Goal: Transaction & Acquisition: Purchase product/service

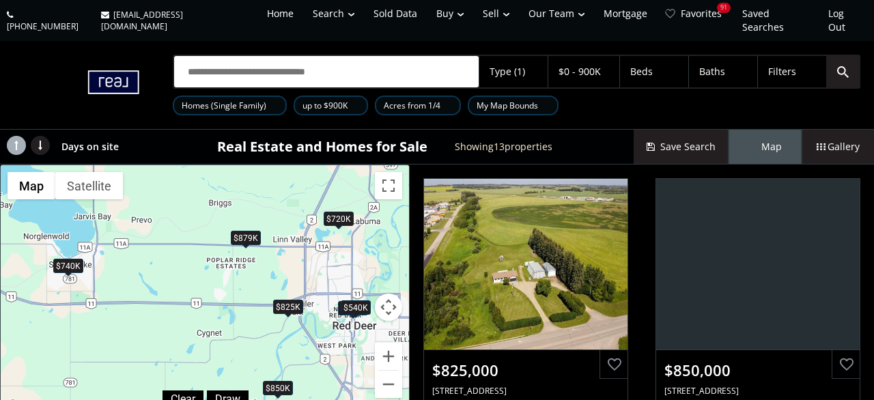
drag, startPoint x: 309, startPoint y: 323, endPoint x: 167, endPoint y: 279, distance: 148.5
click at [167, 279] on div "$825K $850K $389K $540K $700K $875K $879K $899K $740K $300K $720K $900K $590K" at bounding box center [205, 289] width 408 height 249
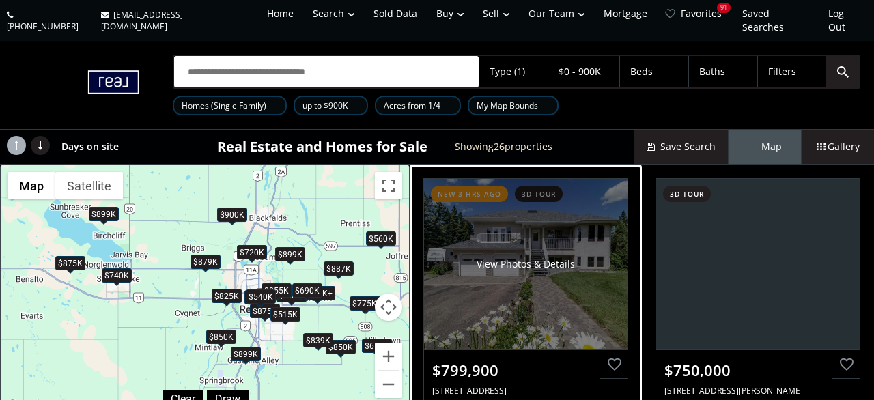
click at [526, 316] on div "View Photos & Details" at bounding box center [525, 264] width 203 height 171
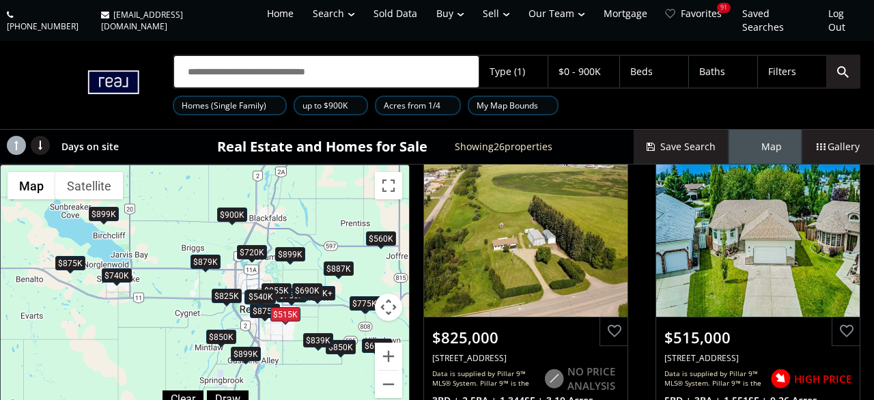
scroll to position [688, 0]
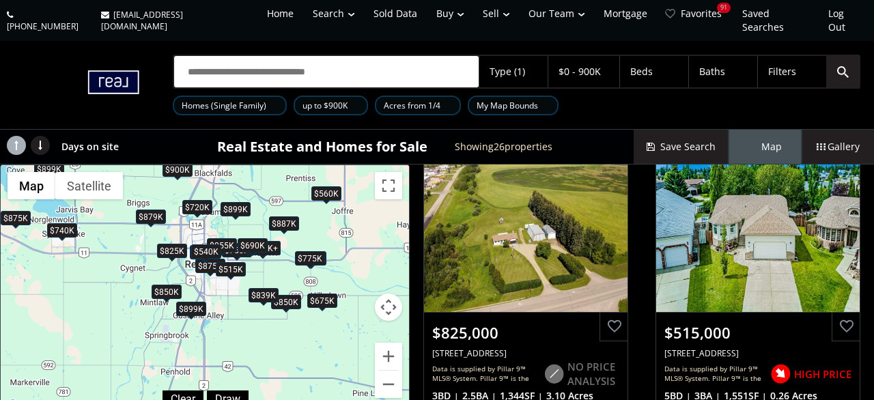
drag, startPoint x: 354, startPoint y: 259, endPoint x: 296, endPoint y: 203, distance: 81.6
click at [296, 203] on div "$800K+ $750K $875K $675K $825K $515K $850K $850K $855K $389K $540K $800K+ $690K…" at bounding box center [205, 289] width 408 height 249
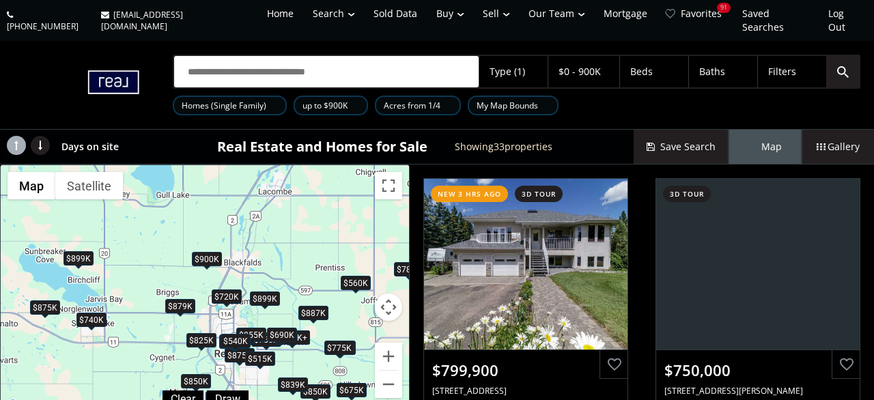
drag, startPoint x: 184, startPoint y: 197, endPoint x: 214, endPoint y: 290, distance: 97.6
click at [214, 290] on div "$800K+ $750K $899K $875K $675K $785K $825K $515K $850K $850K $600K $850K $855K …" at bounding box center [205, 289] width 408 height 249
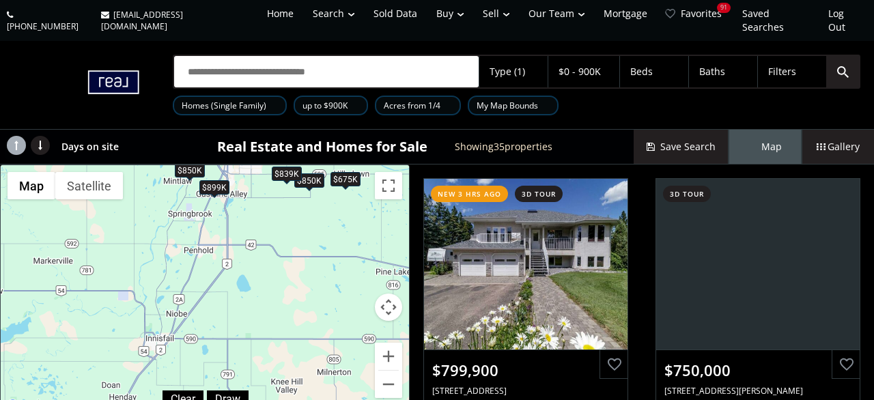
drag, startPoint x: 215, startPoint y: 309, endPoint x: 207, endPoint y: 89, distance: 219.3
click at [207, 165] on div "$800K+ $750K $875K $675K $825K $768K $515K $639K $850K $475K $850K $855K $389K …" at bounding box center [205, 289] width 408 height 249
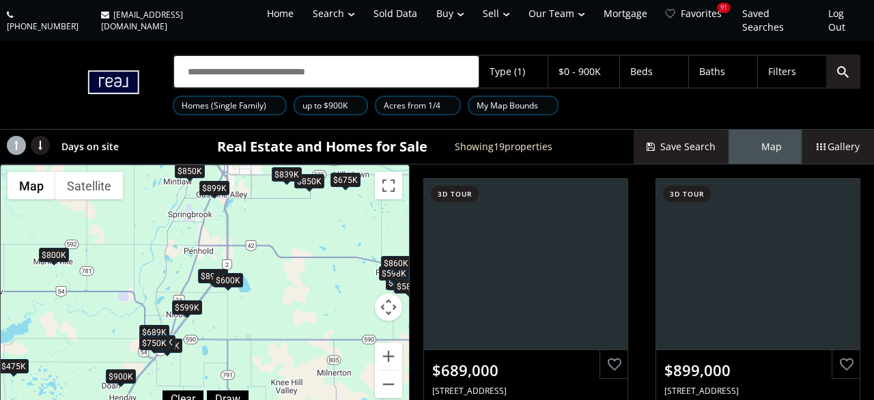
click at [212, 199] on div "$689K $899K $475K $675K $850K $850K $600K $640K $850K $598K $499K $800K $599K $…" at bounding box center [205, 289] width 408 height 249
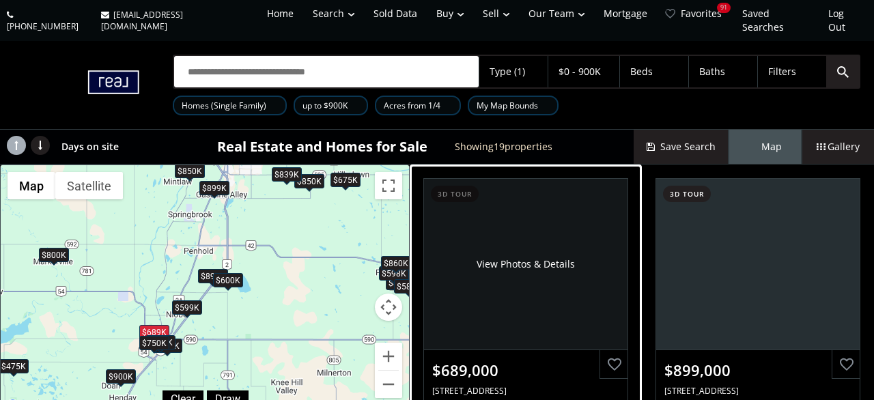
click at [570, 283] on div "View Photos & Details" at bounding box center [525, 264] width 203 height 171
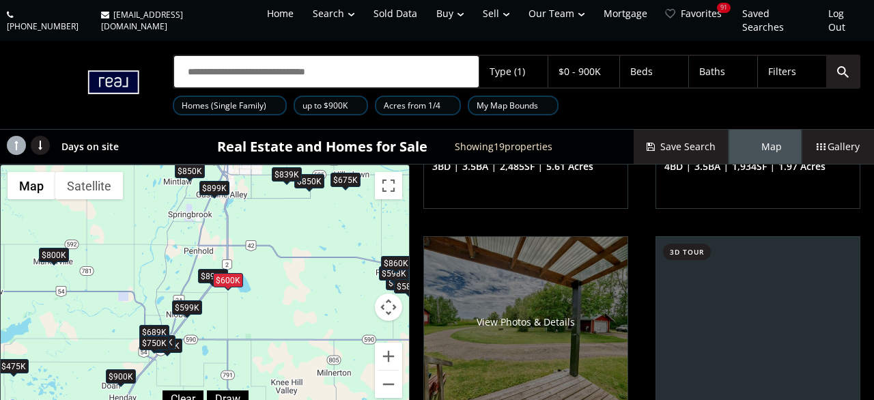
scroll to position [382, 0]
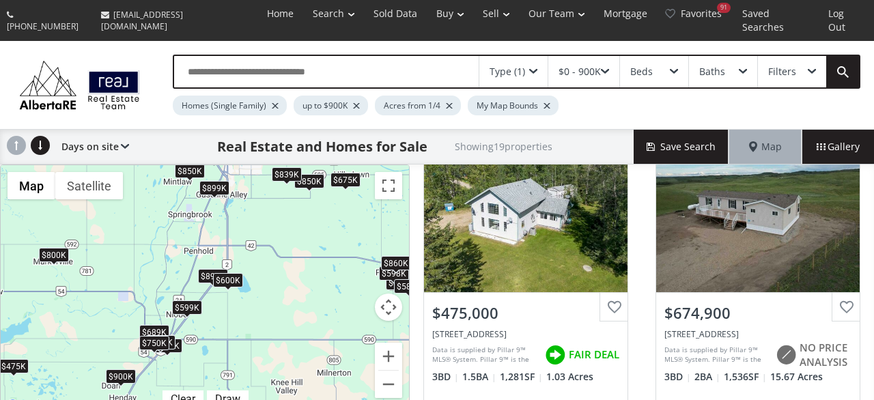
click at [447, 103] on div at bounding box center [449, 105] width 7 height 5
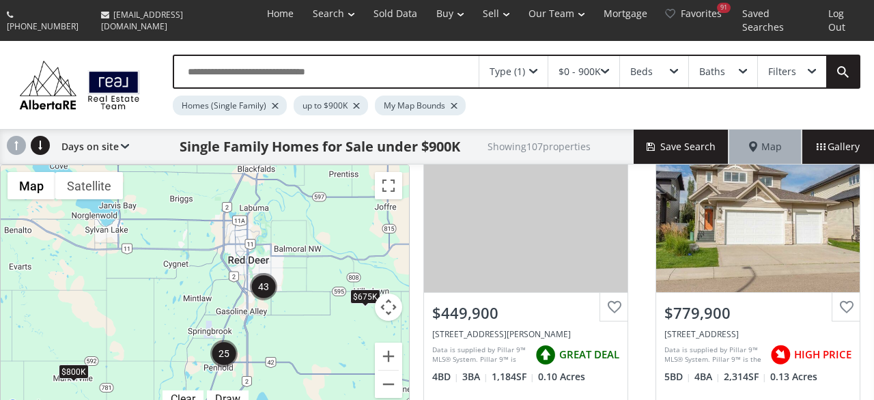
drag, startPoint x: 211, startPoint y: 259, endPoint x: 220, endPoint y: 327, distance: 68.8
click at [220, 327] on div "$475K $675K $800K" at bounding box center [205, 289] width 408 height 249
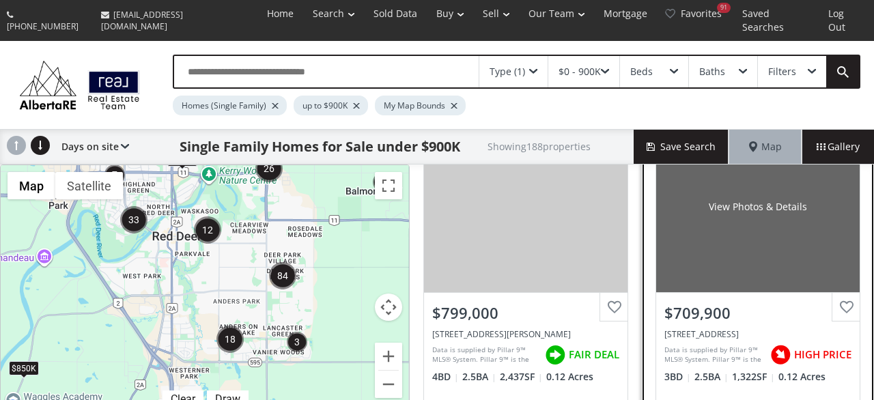
click at [743, 173] on div "View Photos & Details" at bounding box center [757, 206] width 203 height 171
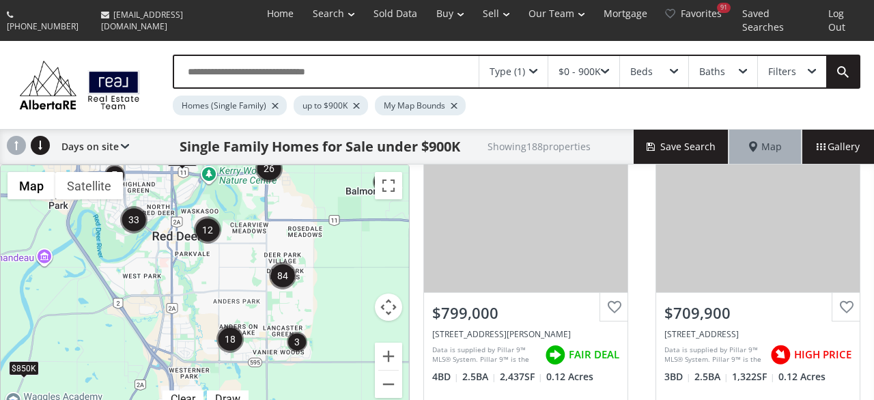
click at [599, 65] on div "$0 - 900K" at bounding box center [583, 71] width 71 height 31
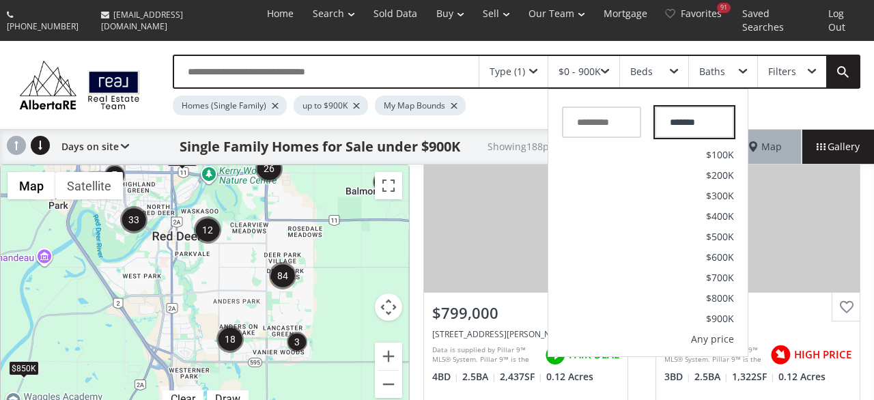
click at [680, 118] on input "*******" at bounding box center [694, 121] width 79 height 31
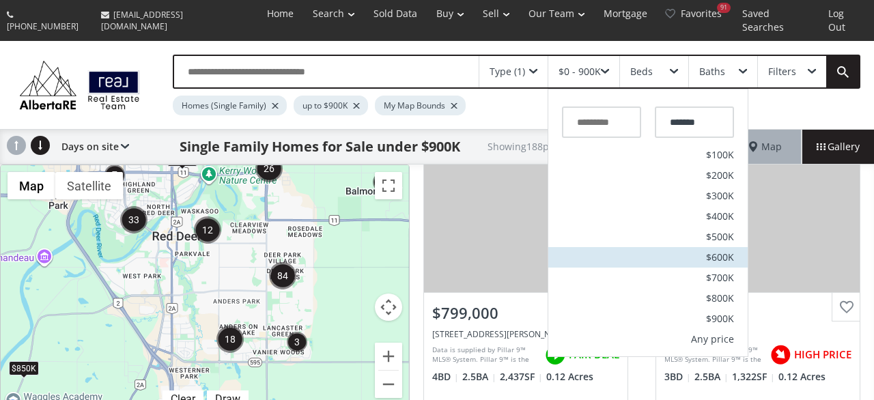
click at [723, 253] on span "$600K" at bounding box center [720, 258] width 28 height 10
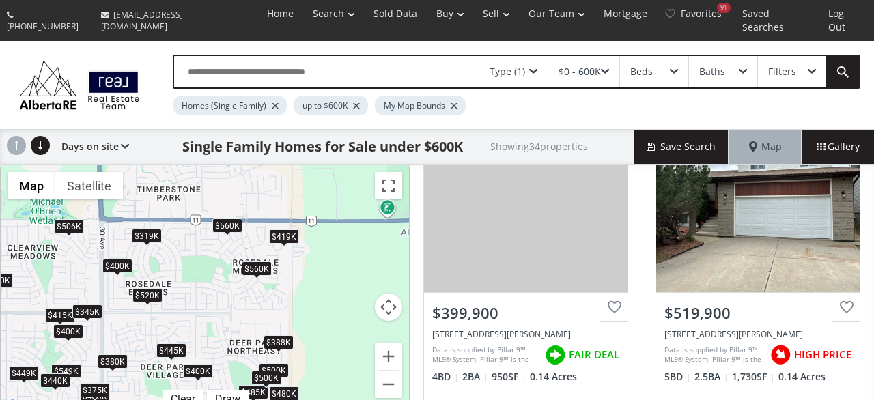
drag, startPoint x: 359, startPoint y: 246, endPoint x: 259, endPoint y: 286, distance: 108.1
click at [259, 286] on div "$315K $415K $400K $520K $340K $449K $325K $500K $400K $506K $330K $549K $450K $…" at bounding box center [205, 289] width 408 height 249
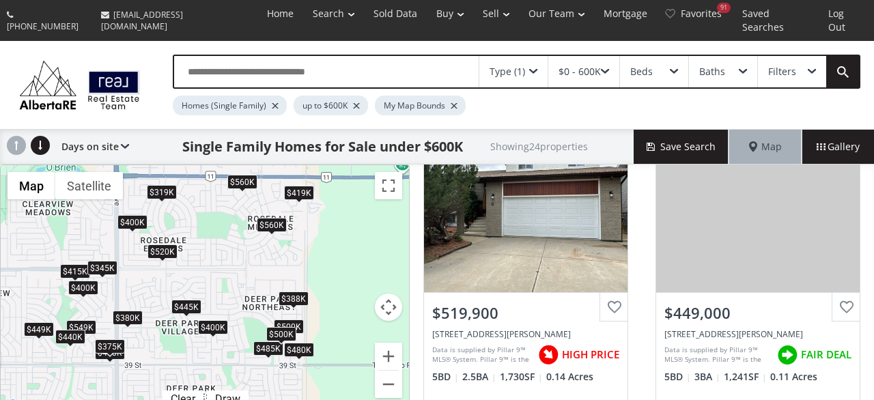
drag, startPoint x: 302, startPoint y: 315, endPoint x: 324, endPoint y: 242, distance: 76.0
click at [324, 242] on div "$415K $400K $520K $449K $500K $400K $506K $549K $400K $590K $440K $480K $375K $…" at bounding box center [205, 289] width 408 height 249
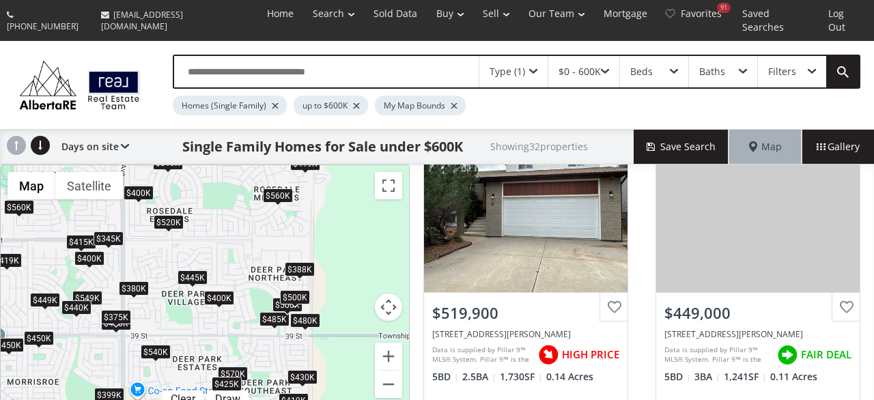
click at [287, 291] on div "$500K" at bounding box center [295, 298] width 30 height 14
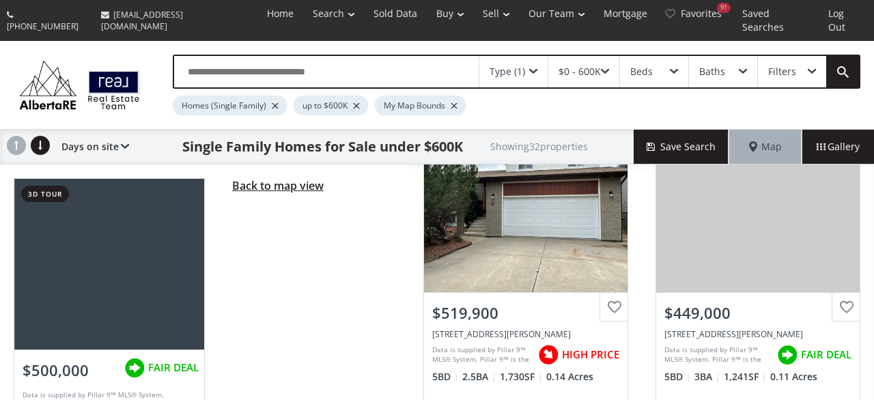
click at [302, 178] on span "Back to map view" at bounding box center [277, 185] width 91 height 15
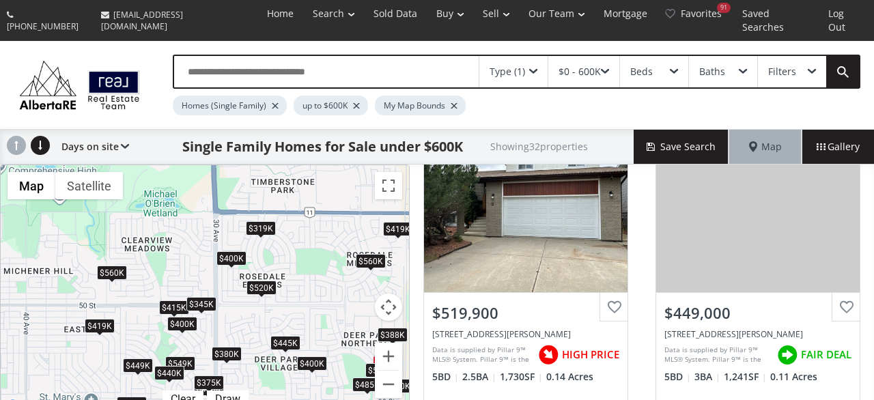
drag, startPoint x: 210, startPoint y: 283, endPoint x: 291, endPoint y: 321, distance: 89.8
click at [291, 321] on div "$415K $400K $520K $449K $500K $400K $549K $400K $540K $440K $480K $375K $419K $…" at bounding box center [205, 289] width 408 height 249
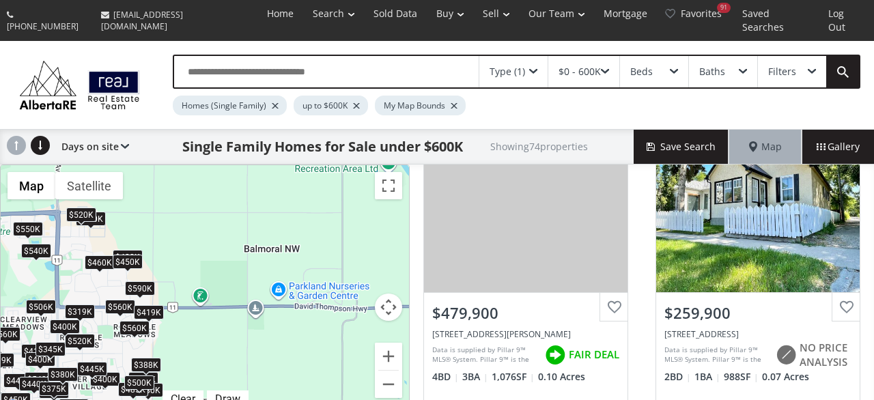
drag, startPoint x: 280, startPoint y: 214, endPoint x: 120, endPoint y: 212, distance: 159.7
click at [120, 212] on div "$460K $315K $480K $260K $415K $400K $430K $520K $425K $450K $340K $449K $325K $…" at bounding box center [205, 289] width 408 height 249
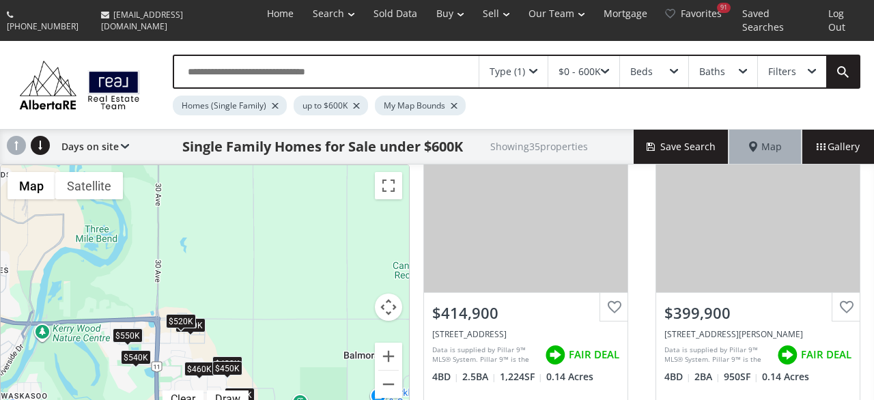
drag, startPoint x: 120, startPoint y: 212, endPoint x: 223, endPoint y: 322, distance: 150.7
click at [223, 322] on div "$460K $480K $415K $400K $520K $450K $449K $500K $400K $506K $549K $400K $540K $…" at bounding box center [205, 289] width 408 height 249
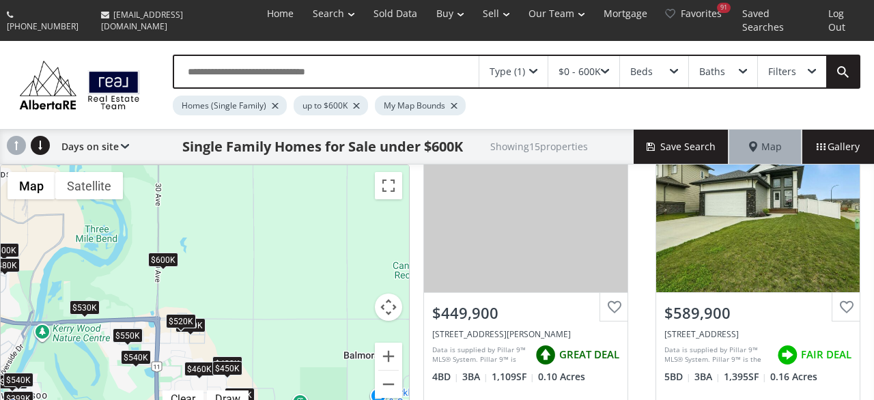
drag, startPoint x: 306, startPoint y: 331, endPoint x: 145, endPoint y: 212, distance: 200.1
click at [145, 212] on div "$460K $480K $450K $590K $540K $399K $390K $600K $550K $480K $600K $520K $540K $…" at bounding box center [205, 289] width 408 height 249
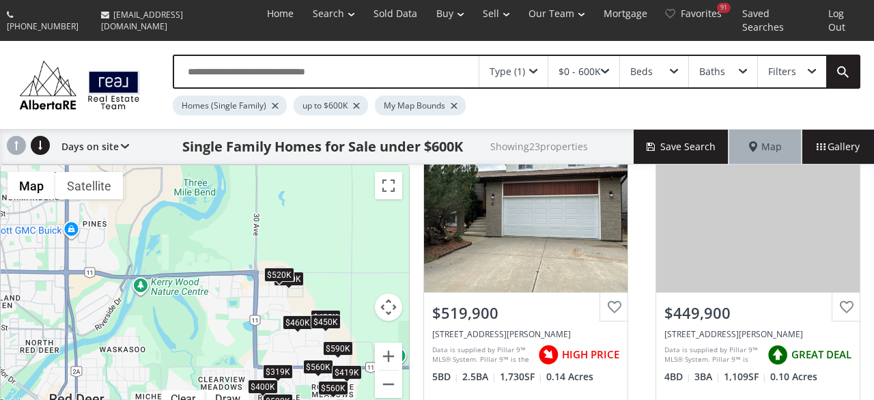
drag, startPoint x: 70, startPoint y: 253, endPoint x: 345, endPoint y: 330, distance: 285.7
click at [345, 330] on div "$460K $480K $520K $450K $500K $400K $540K $590K $480K $430K $560K $419K $485K $…" at bounding box center [205, 289] width 408 height 249
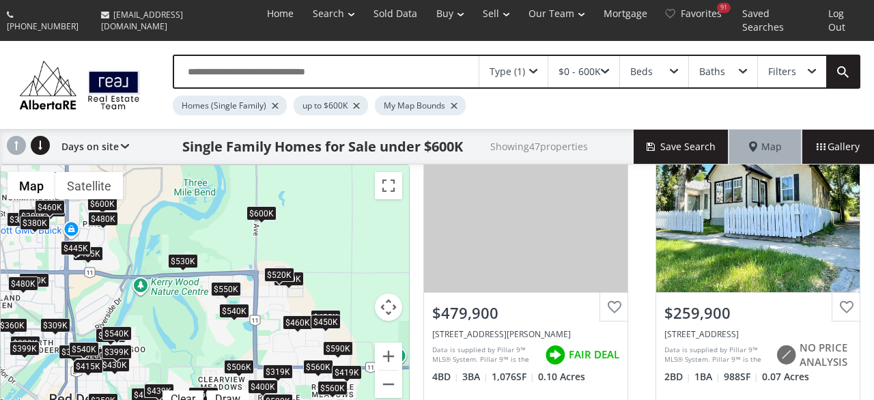
click at [265, 206] on div "$600K" at bounding box center [261, 213] width 30 height 14
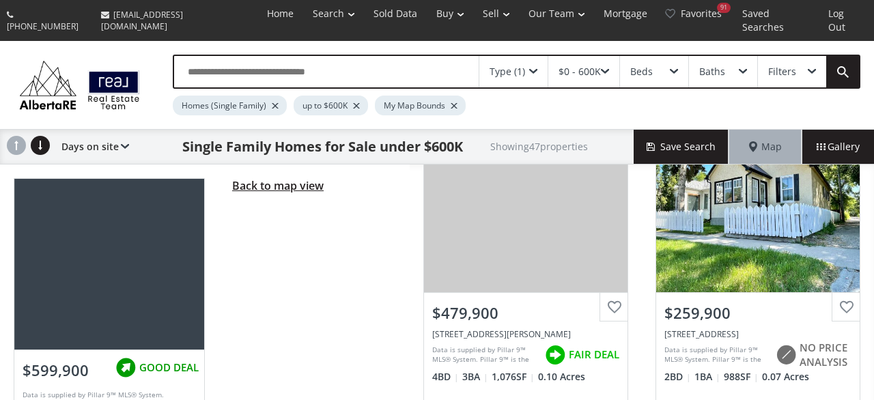
click at [274, 178] on span "Back to map view" at bounding box center [277, 185] width 91 height 15
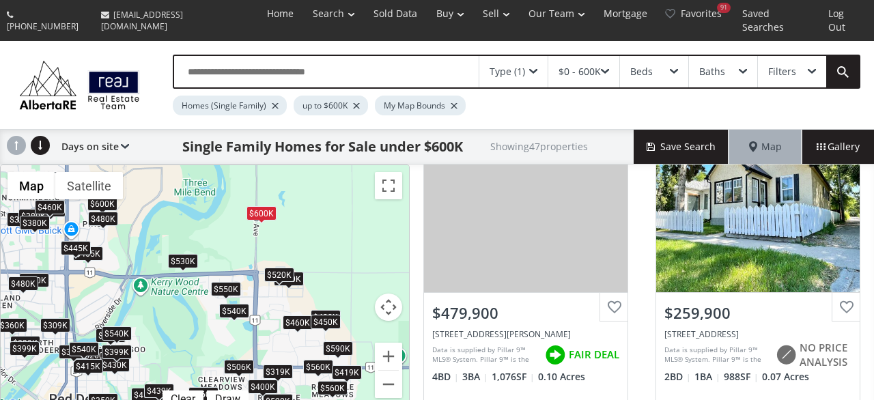
click at [185, 254] on div "$530K" at bounding box center [183, 261] width 30 height 14
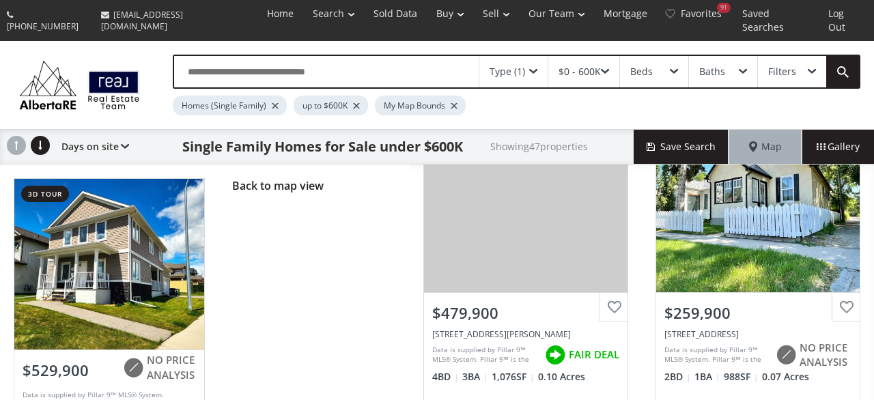
click at [253, 185] on div "Back to map view" at bounding box center [313, 317] width 191 height 307
click at [259, 178] on span "Back to map view" at bounding box center [277, 185] width 91 height 15
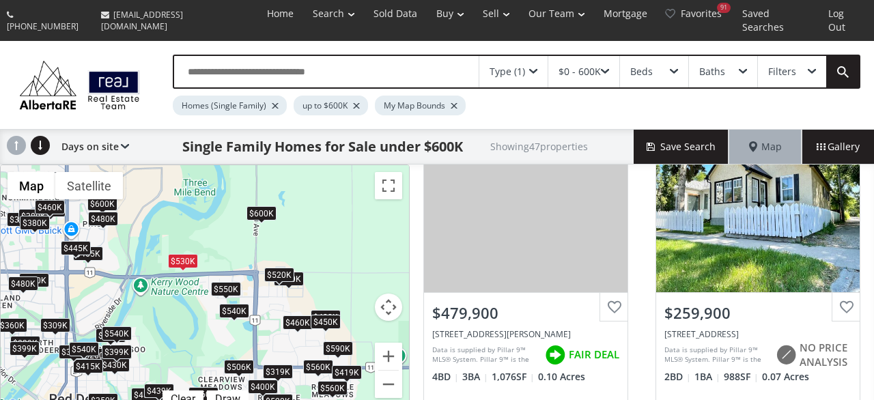
click at [237, 304] on div "$540K" at bounding box center [234, 311] width 30 height 14
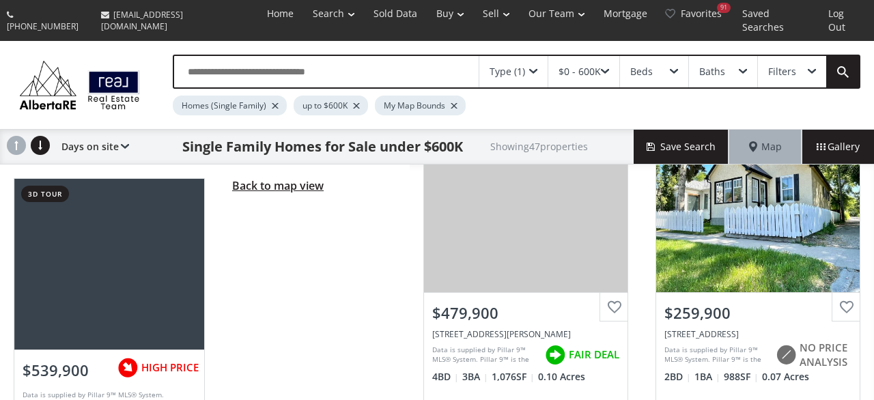
click at [256, 178] on span "Back to map view" at bounding box center [277, 185] width 91 height 15
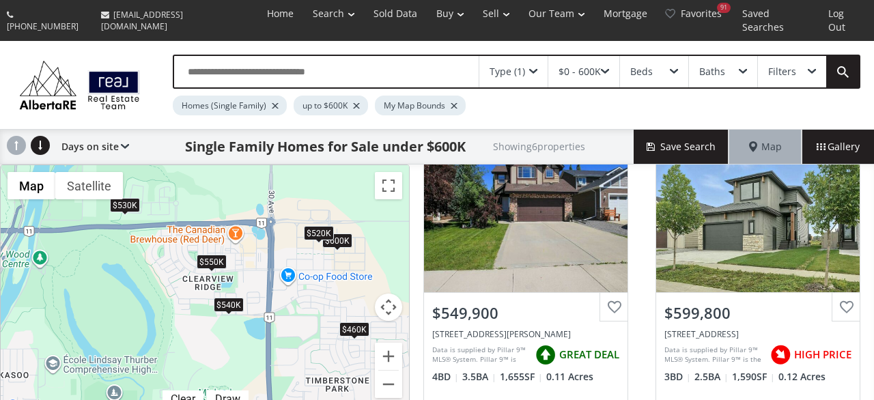
click at [216, 255] on div "$550K" at bounding box center [212, 262] width 30 height 14
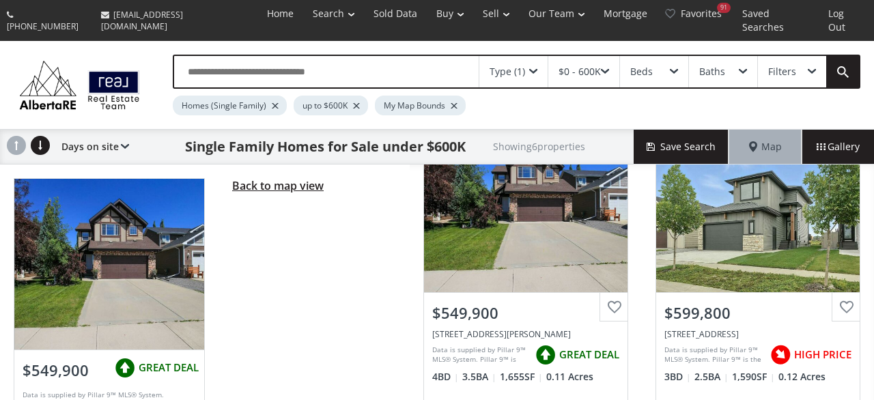
click at [247, 178] on span "Back to map view" at bounding box center [277, 185] width 91 height 15
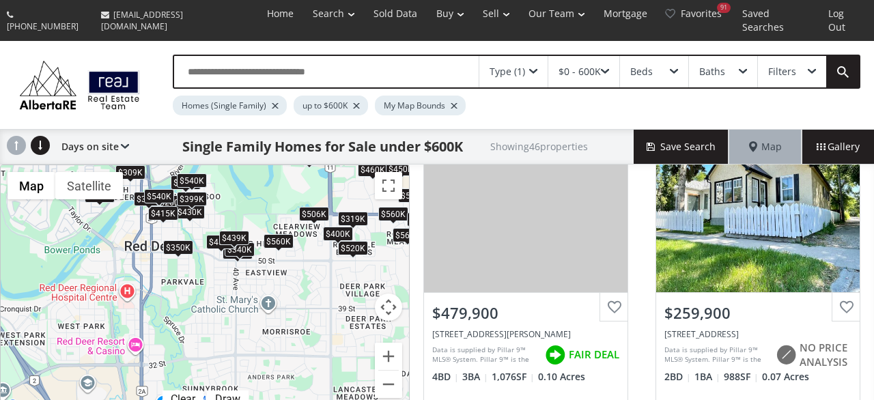
drag, startPoint x: 199, startPoint y: 350, endPoint x: 289, endPoint y: 197, distance: 177.8
click at [289, 197] on div "$460K $315K $480K $260K $430K $520K $366K $450K $340K $506K $360K $590K $415K $…" at bounding box center [205, 289] width 408 height 249
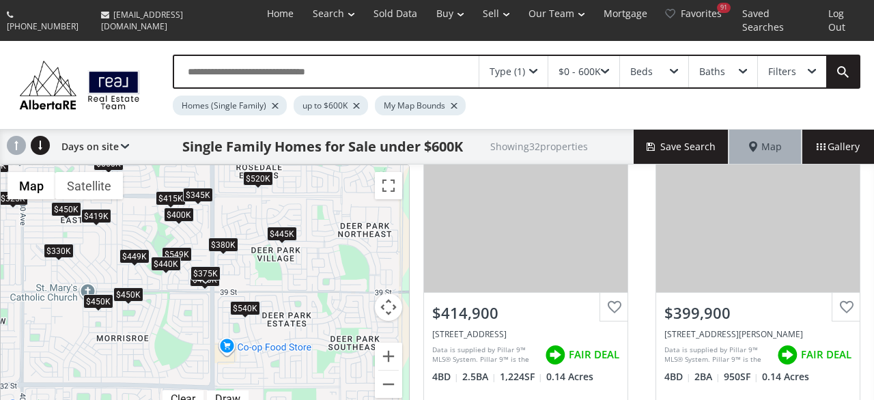
drag, startPoint x: 260, startPoint y: 242, endPoint x: 215, endPoint y: 225, distance: 48.4
click at [215, 238] on div "$380K" at bounding box center [223, 245] width 30 height 14
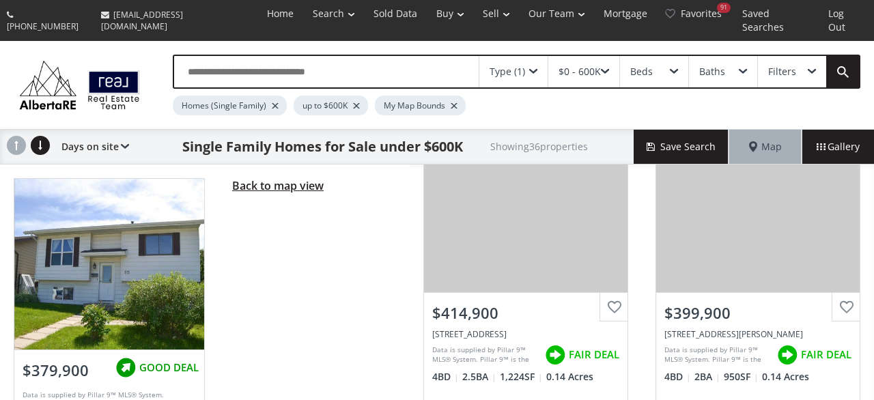
click at [284, 178] on span "Back to map view" at bounding box center [277, 185] width 91 height 15
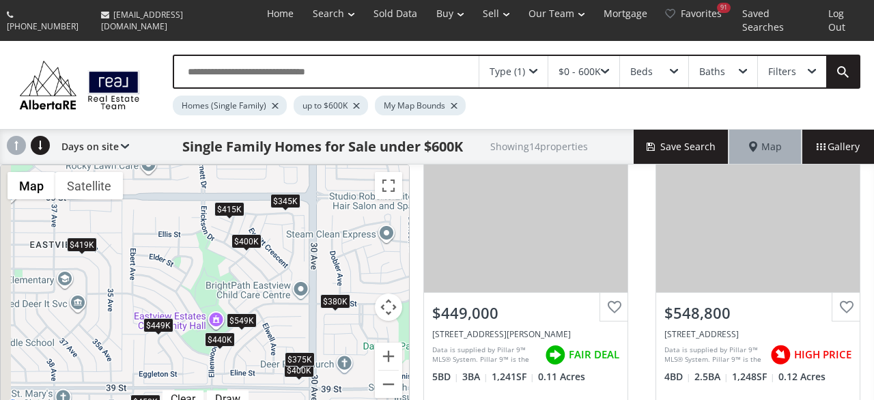
drag, startPoint x: 164, startPoint y: 230, endPoint x: 245, endPoint y: 276, distance: 93.0
click at [245, 276] on div "$415K $400K $449K $549K $400K $540K $440K $375K $419K $380K $450K $345K $445K $…" at bounding box center [205, 289] width 408 height 249
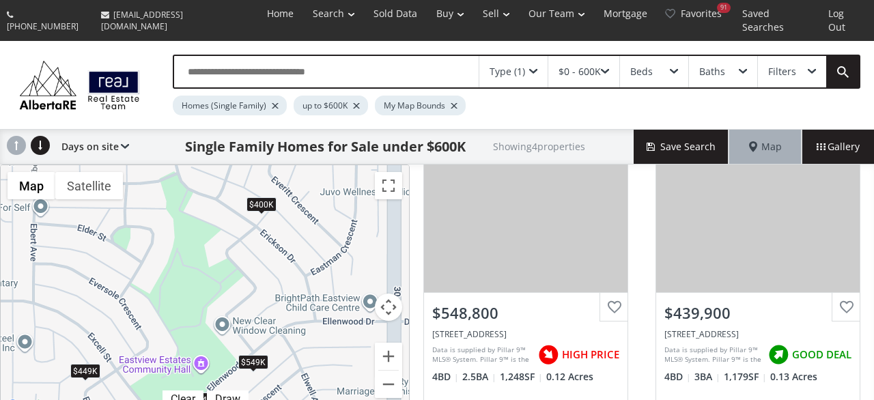
click at [253, 355] on div "$549K" at bounding box center [253, 362] width 30 height 14
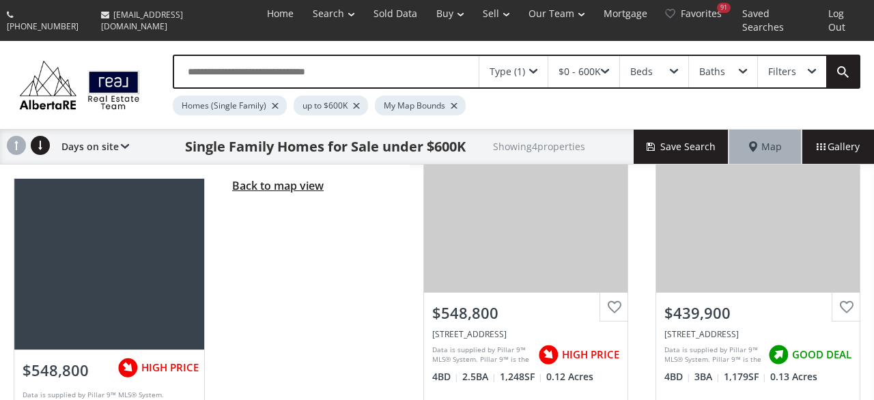
click at [294, 178] on span "Back to map view" at bounding box center [277, 185] width 91 height 15
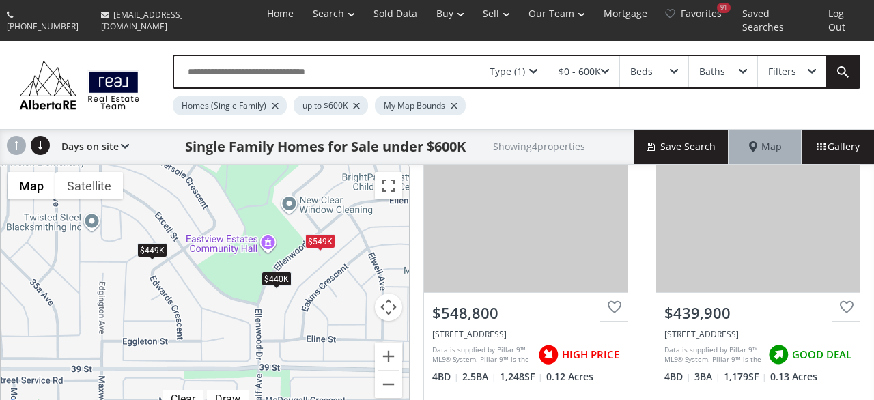
drag, startPoint x: 233, startPoint y: 331, endPoint x: 300, endPoint y: 209, distance: 139.3
click at [300, 209] on div "$400K $449K $549K $440K" at bounding box center [205, 289] width 408 height 249
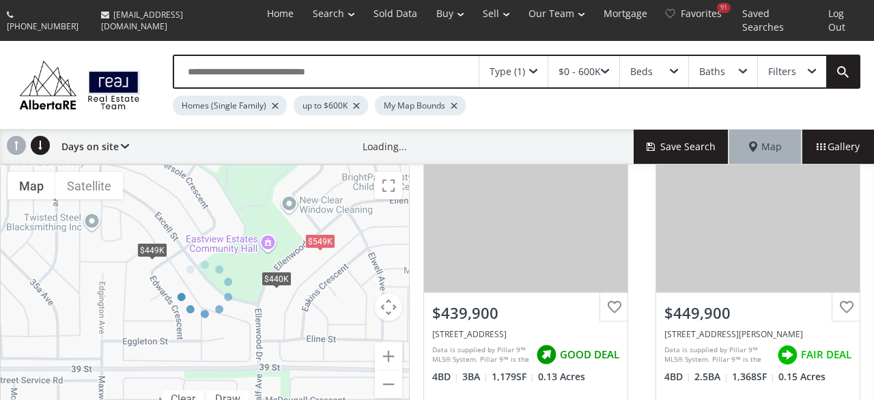
click at [279, 260] on div at bounding box center [205, 289] width 410 height 250
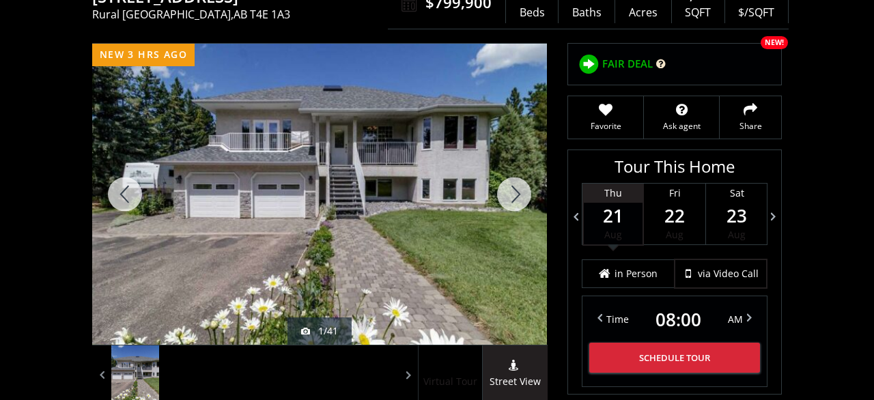
scroll to position [142, 0]
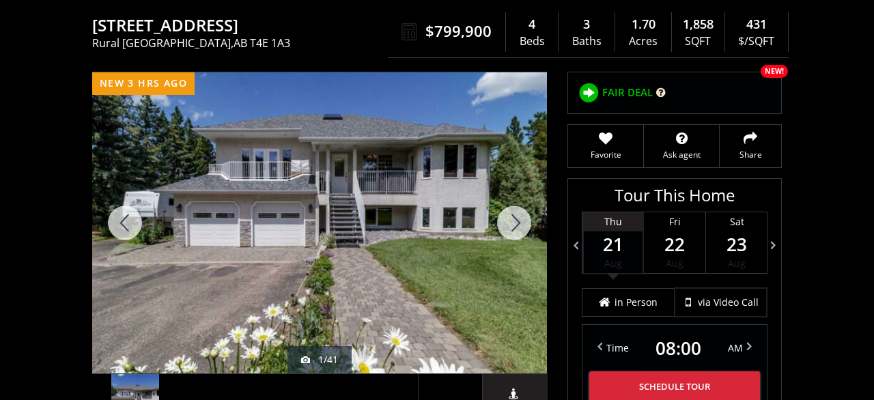
click at [341, 214] on div at bounding box center [319, 222] width 455 height 301
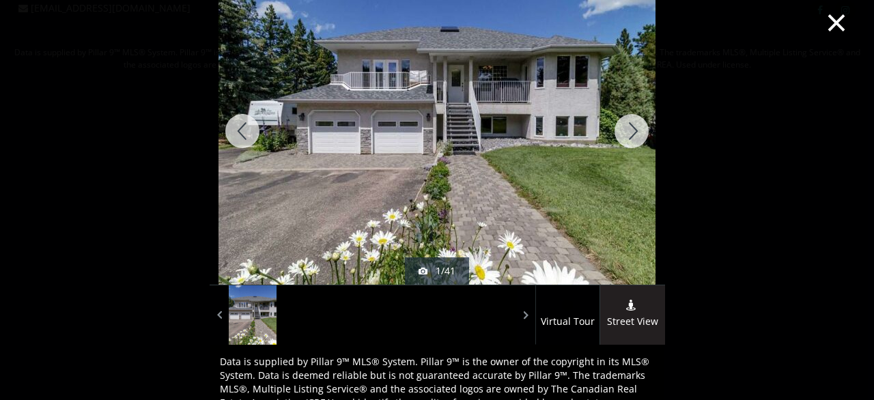
scroll to position [0, 0]
click at [636, 128] on div at bounding box center [632, 130] width 66 height 307
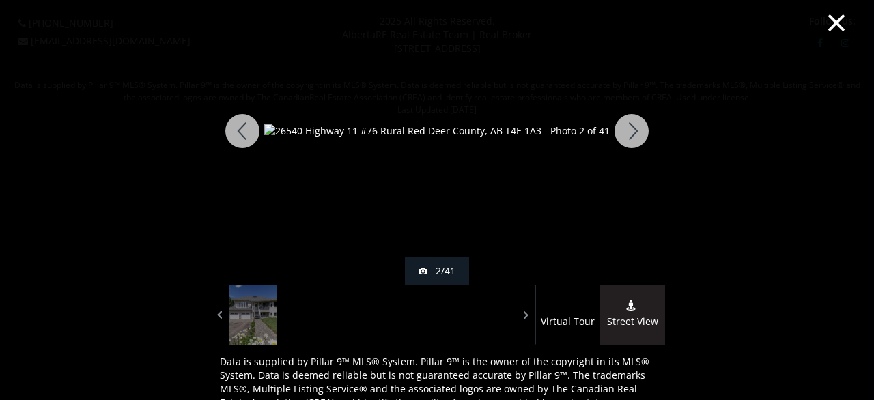
click at [642, 134] on div at bounding box center [632, 130] width 66 height 307
click at [237, 127] on div at bounding box center [243, 130] width 66 height 307
click at [627, 130] on div at bounding box center [632, 130] width 66 height 307
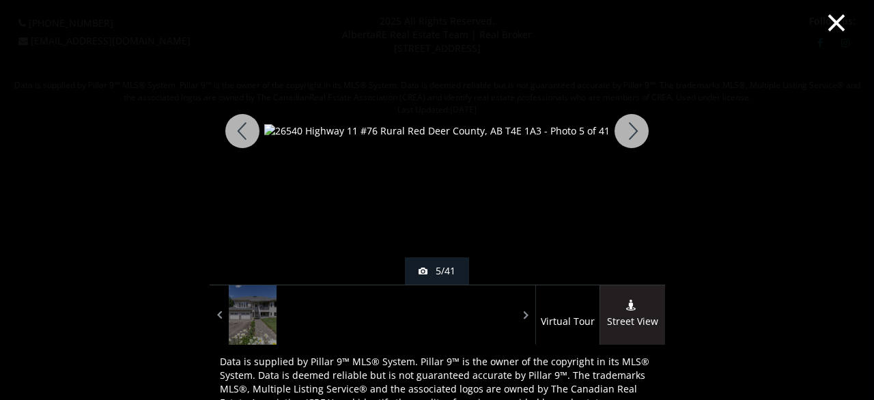
click at [627, 130] on div at bounding box center [632, 130] width 66 height 307
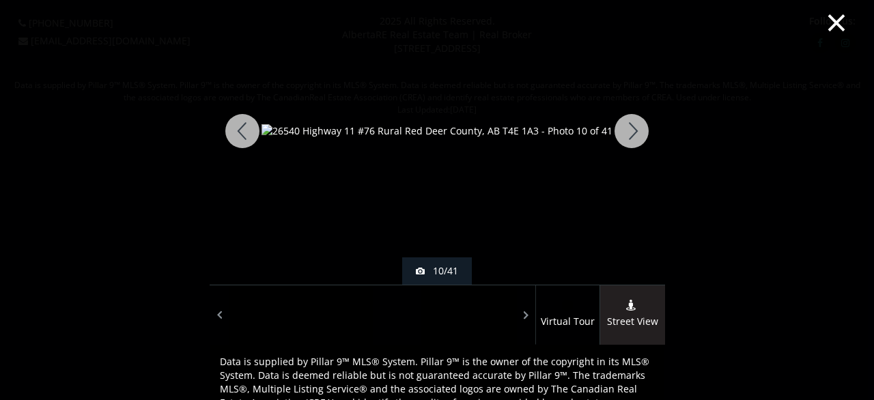
click at [627, 130] on div at bounding box center [632, 130] width 66 height 307
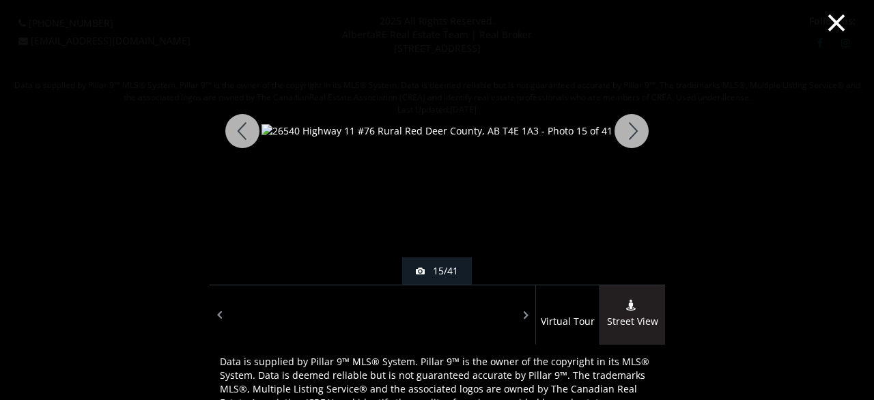
click at [627, 130] on div at bounding box center [632, 130] width 66 height 307
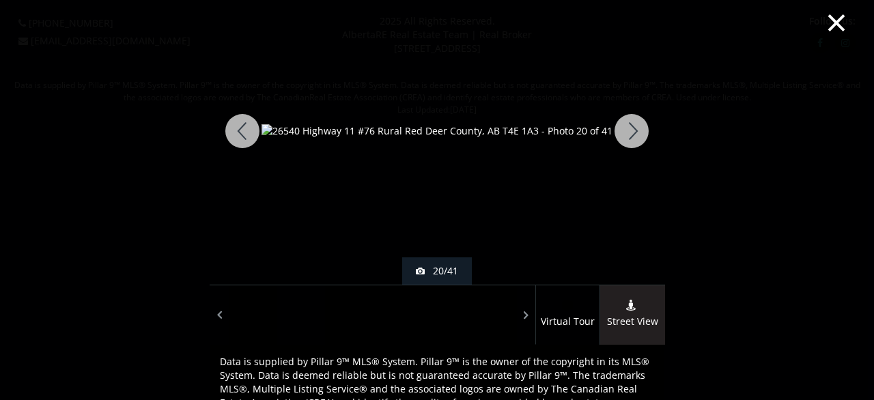
click at [627, 130] on div at bounding box center [632, 130] width 66 height 307
click at [625, 137] on div at bounding box center [632, 130] width 66 height 307
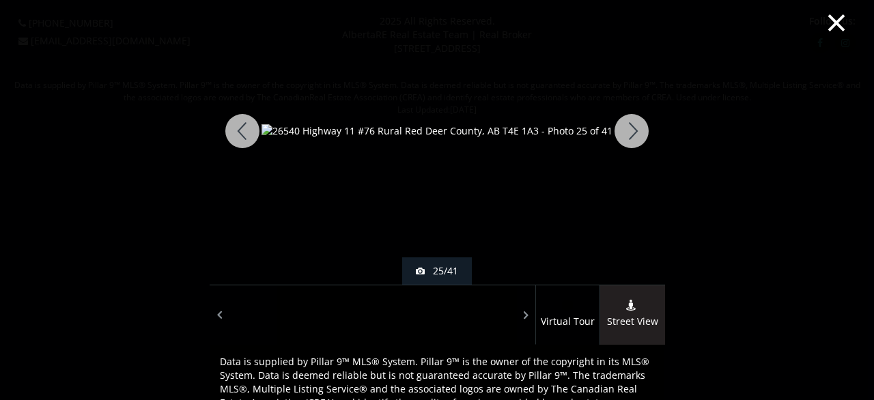
click at [625, 137] on div at bounding box center [632, 130] width 66 height 307
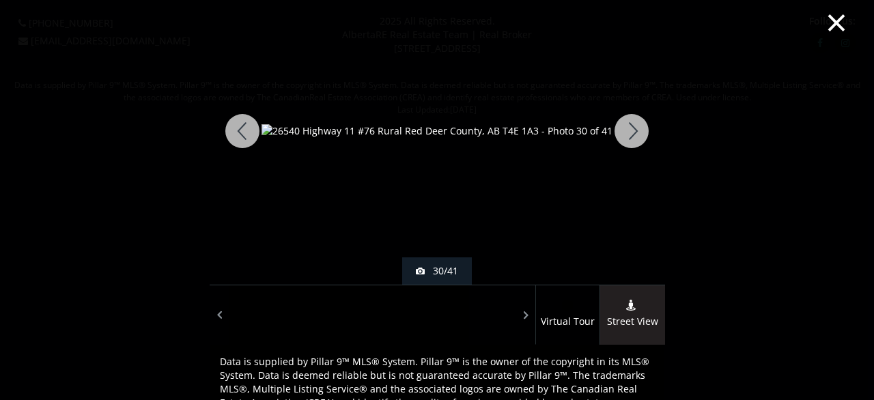
click at [625, 137] on div at bounding box center [632, 130] width 66 height 307
click at [246, 124] on div at bounding box center [243, 130] width 66 height 307
click at [645, 141] on div at bounding box center [632, 130] width 66 height 307
click at [644, 141] on div at bounding box center [632, 130] width 66 height 307
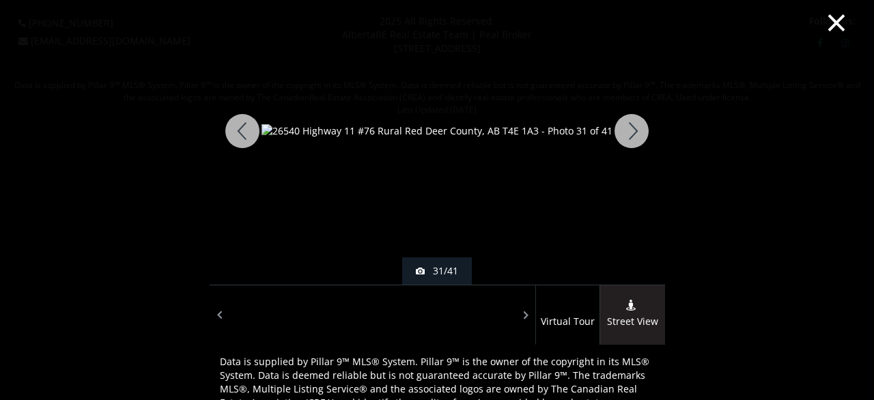
click at [631, 137] on div at bounding box center [632, 130] width 66 height 307
click at [618, 126] on div at bounding box center [632, 130] width 66 height 307
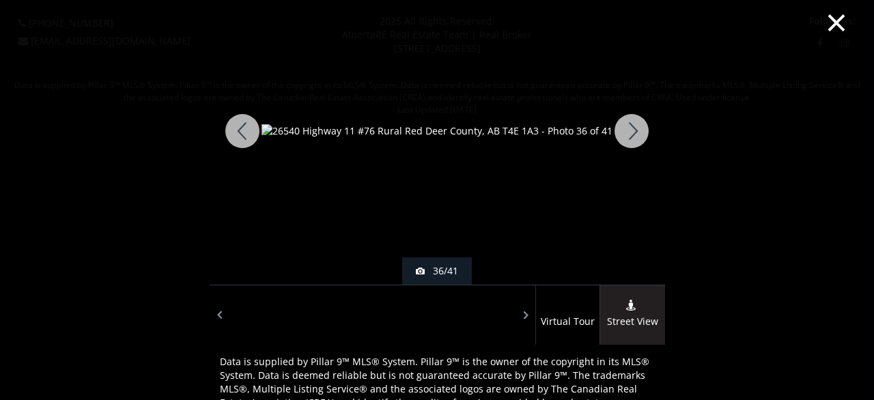
click at [618, 126] on div at bounding box center [632, 130] width 66 height 307
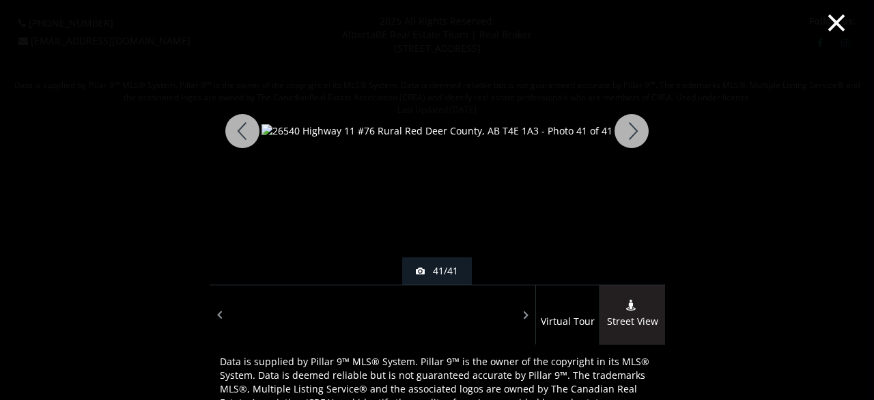
click at [618, 126] on div at bounding box center [632, 130] width 66 height 307
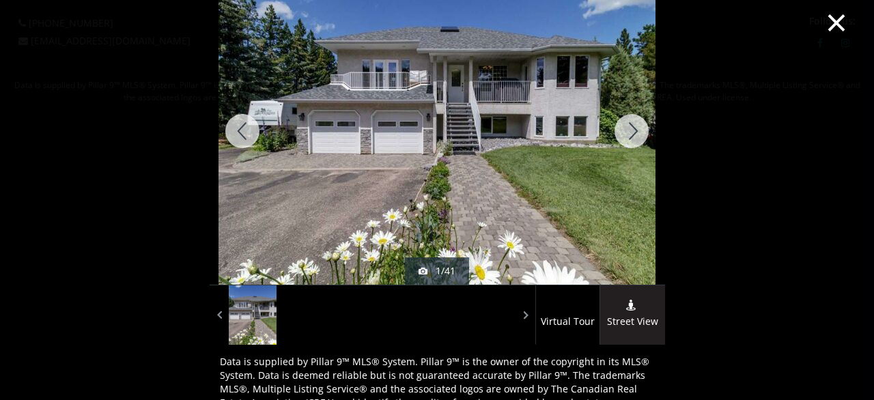
click at [838, 22] on button "×" at bounding box center [836, 21] width 75 height 56
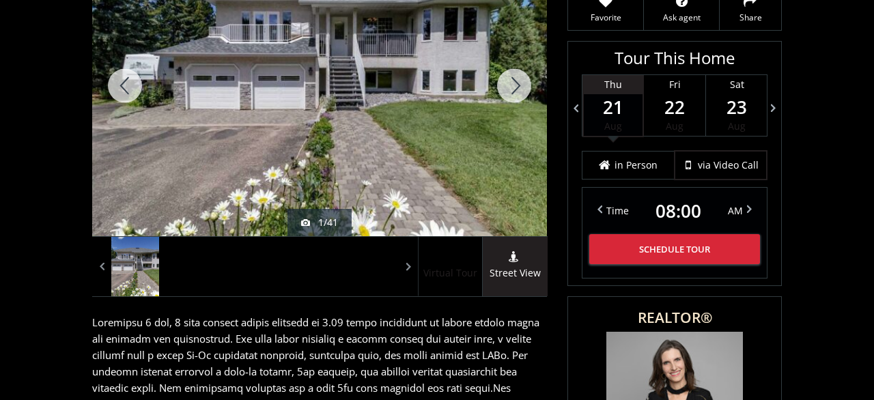
scroll to position [284, 0]
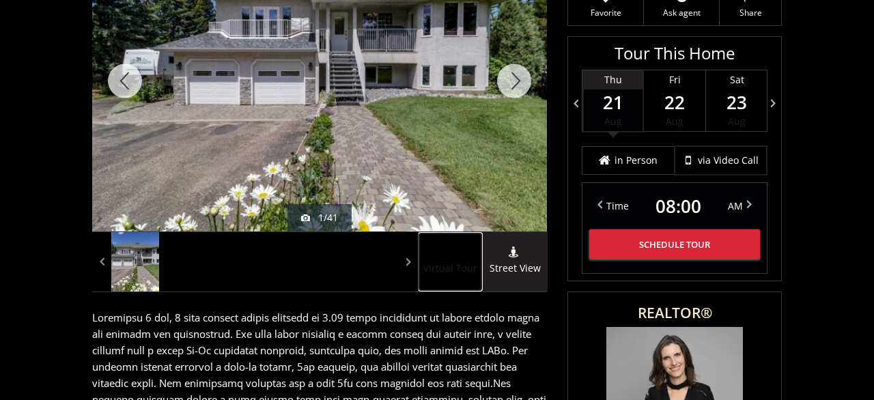
click at [459, 261] on span "Virtual Tour" at bounding box center [450, 269] width 64 height 16
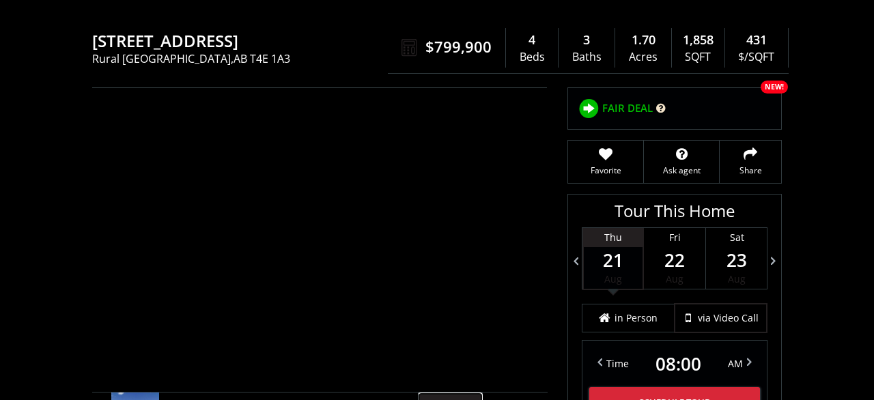
scroll to position [142, 0]
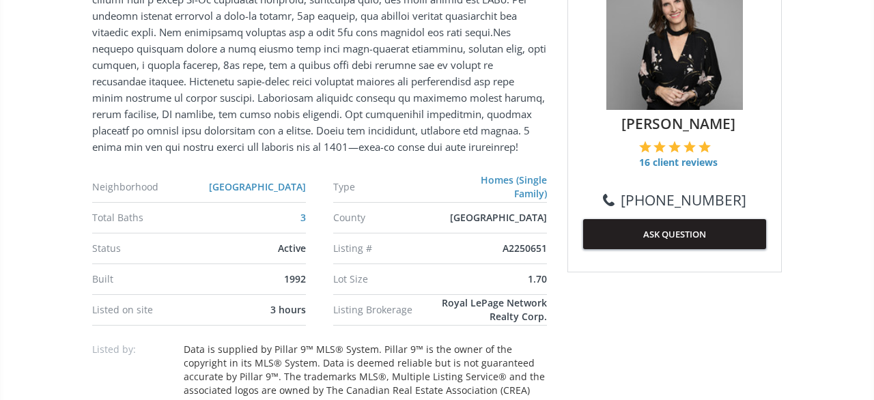
scroll to position [639, 0]
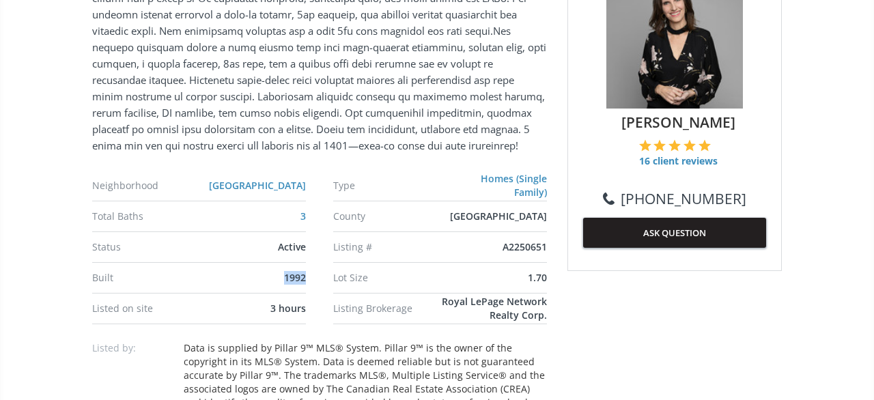
drag, startPoint x: 306, startPoint y: 278, endPoint x: 277, endPoint y: 275, distance: 29.5
click at [277, 275] on ul "Neighborhood Balmoral Heights Type Homes (Single Family) Total Baths 3 County R…" at bounding box center [319, 248] width 455 height 154
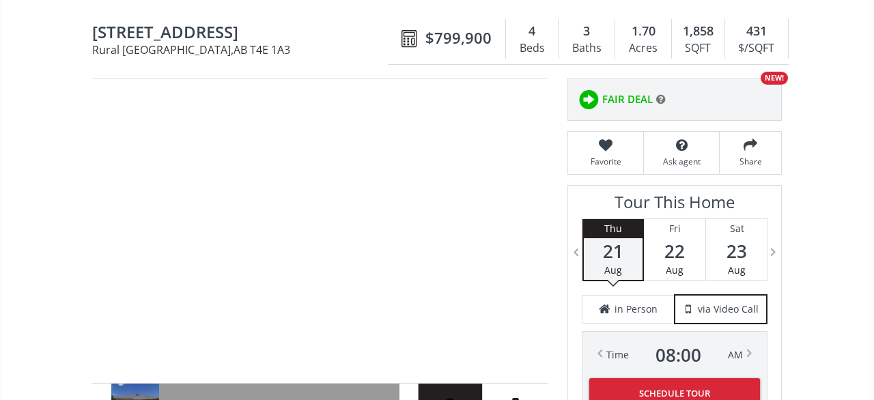
scroll to position [0, 0]
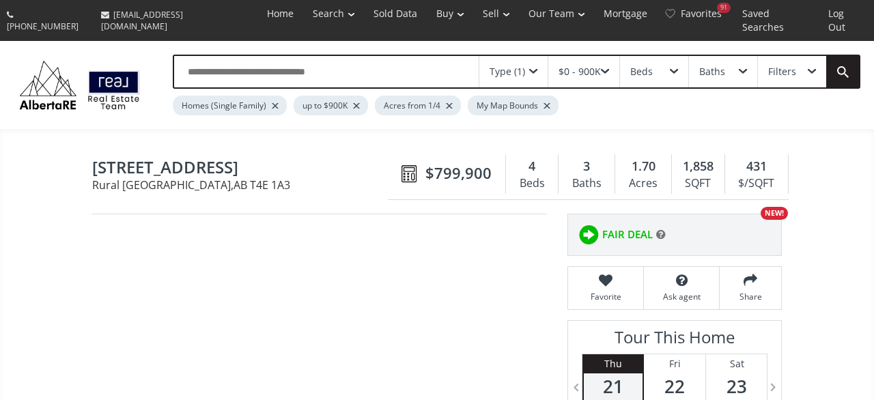
click at [343, 149] on div "Highway 11 Rural Red Deer County AB T4E 1A3 26540 Highway 11 #76 Rural Red Deer…" at bounding box center [436, 174] width 689 height 51
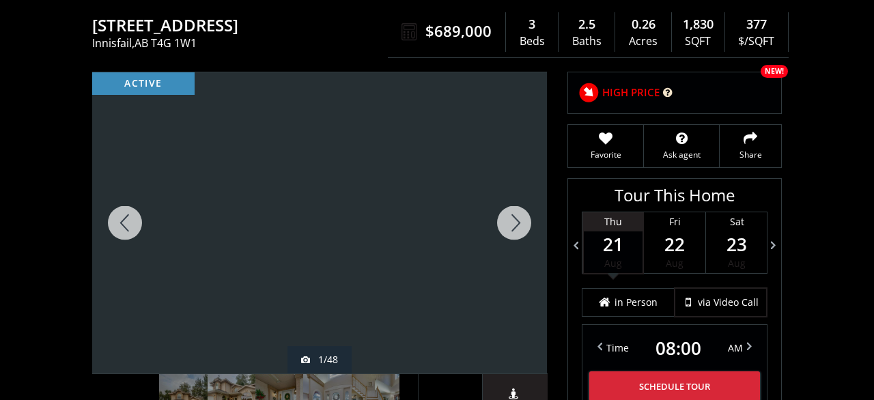
scroll to position [71, 0]
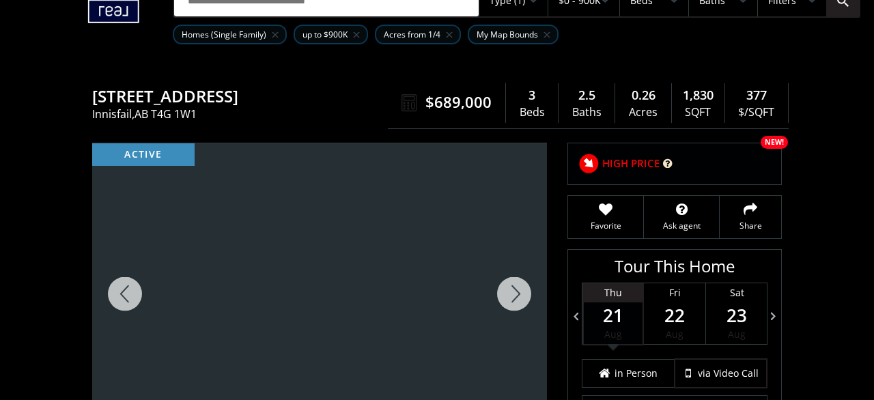
click at [515, 282] on div at bounding box center [514, 293] width 66 height 301
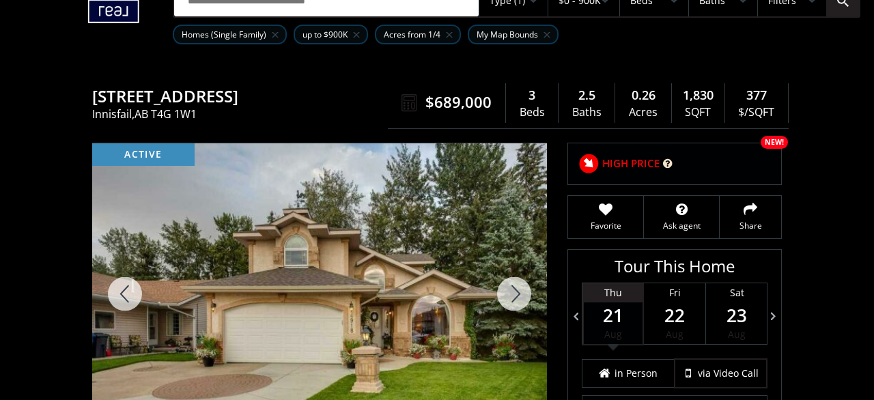
click at [514, 282] on div at bounding box center [514, 293] width 66 height 301
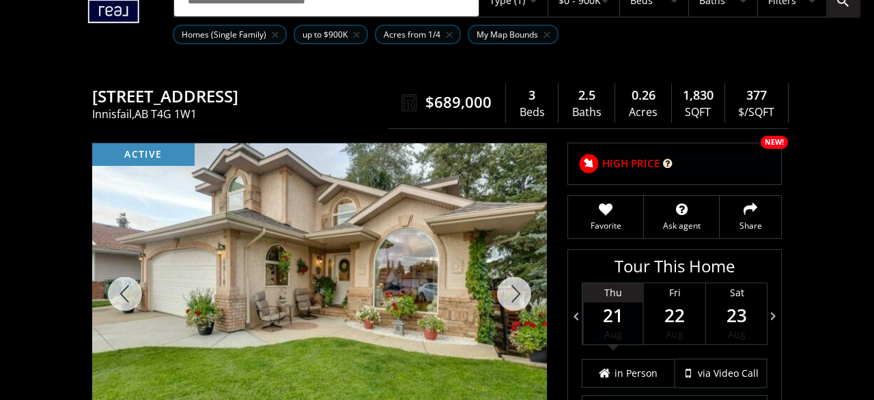
click at [514, 282] on div at bounding box center [514, 293] width 66 height 301
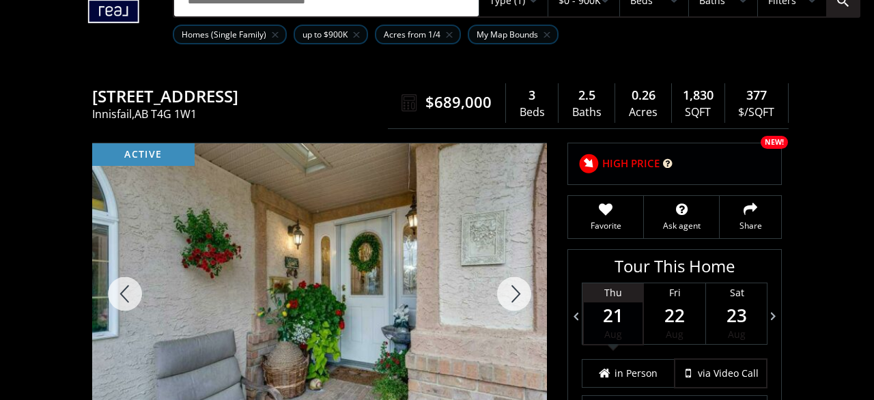
click at [514, 282] on div at bounding box center [514, 293] width 66 height 301
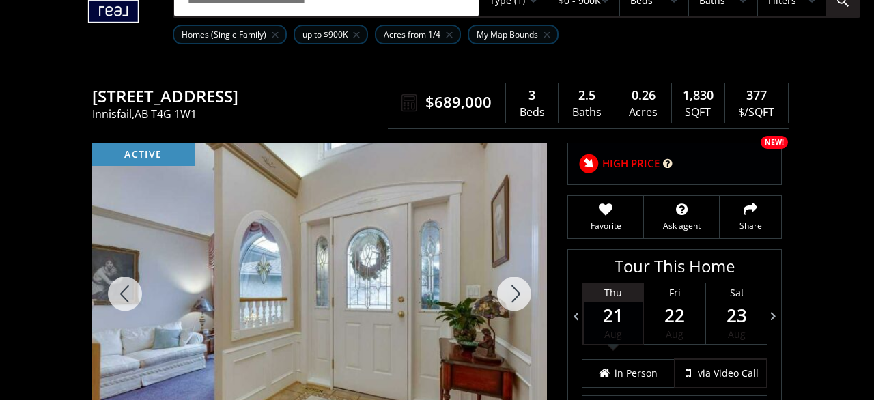
click at [514, 282] on div at bounding box center [514, 293] width 66 height 301
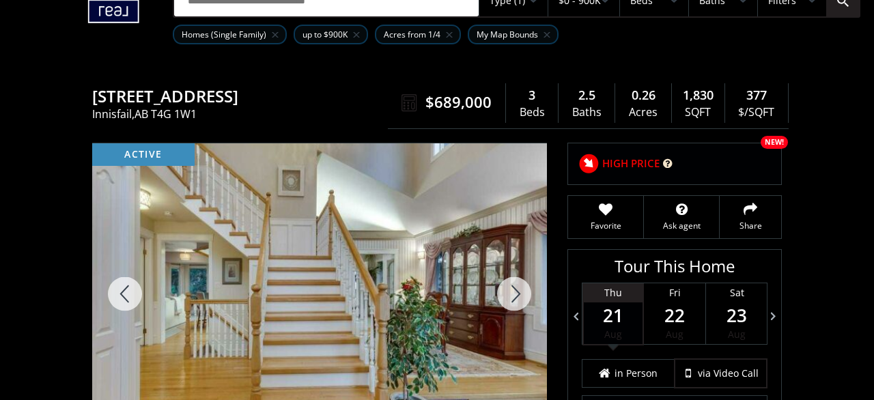
click at [514, 283] on div at bounding box center [514, 293] width 66 height 301
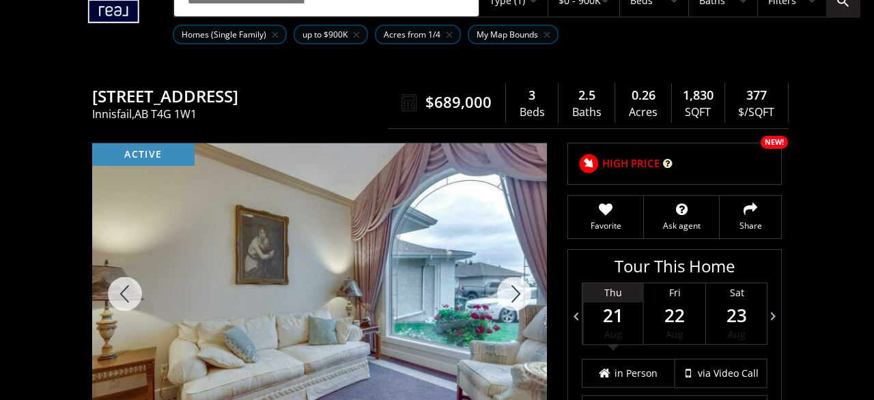
click at [514, 283] on div at bounding box center [514, 293] width 66 height 301
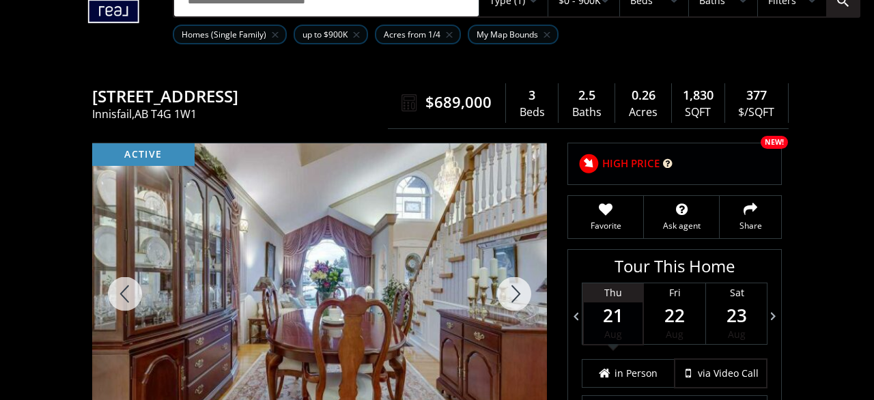
click at [514, 283] on div at bounding box center [514, 293] width 66 height 301
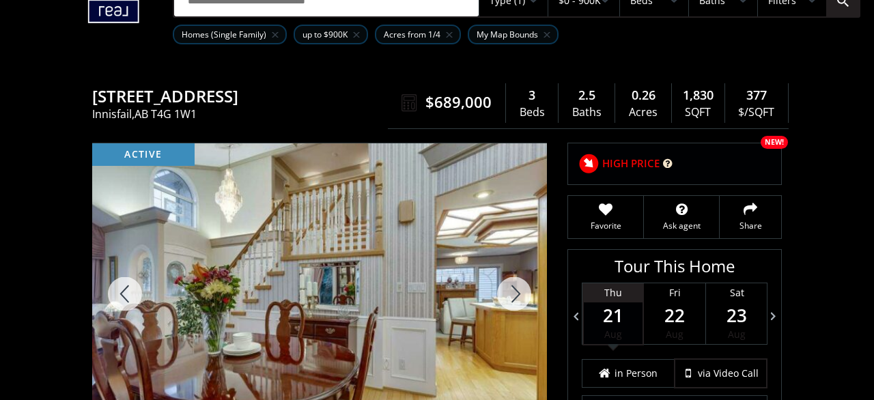
click at [514, 283] on div at bounding box center [514, 293] width 66 height 301
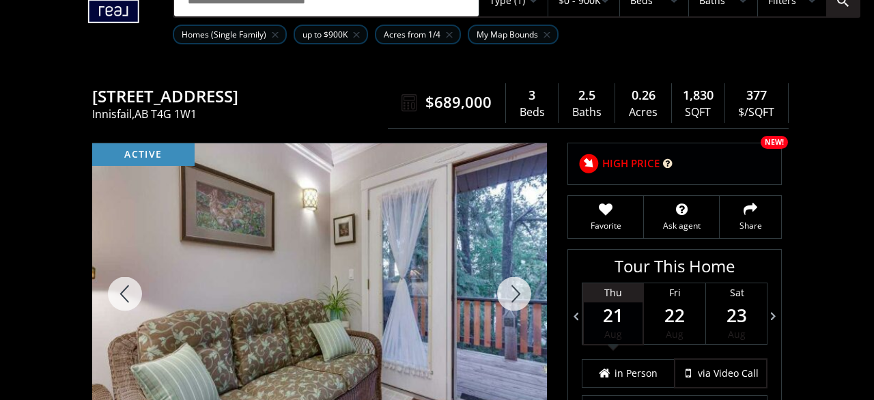
click at [514, 283] on div at bounding box center [514, 293] width 66 height 301
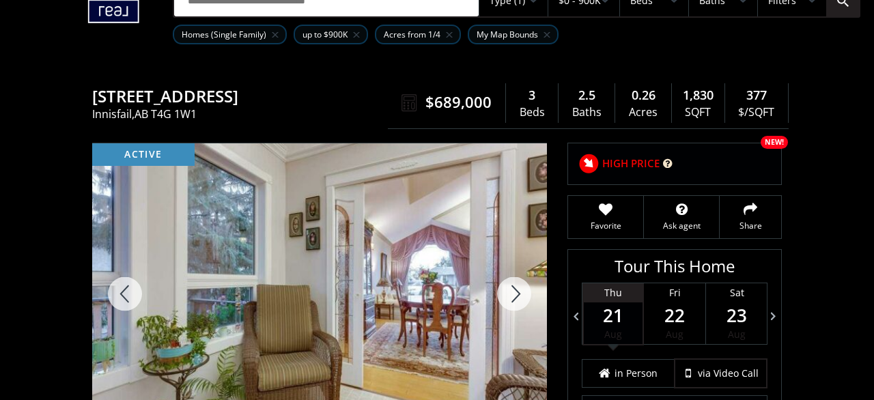
click at [514, 283] on div at bounding box center [514, 293] width 66 height 301
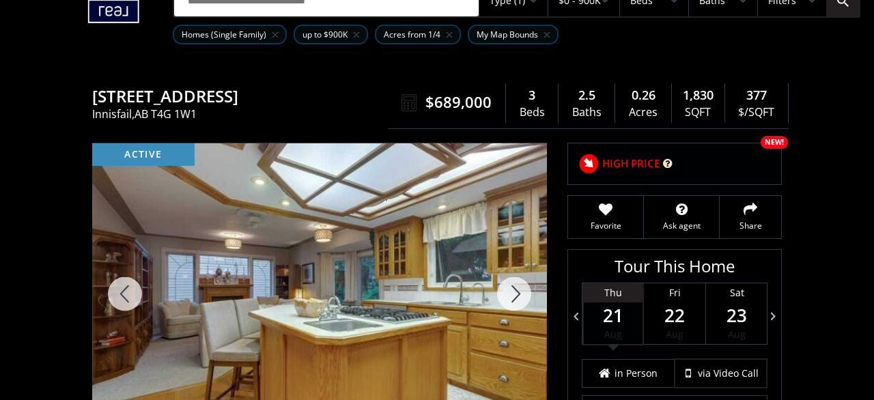
click at [514, 283] on div at bounding box center [514, 293] width 66 height 301
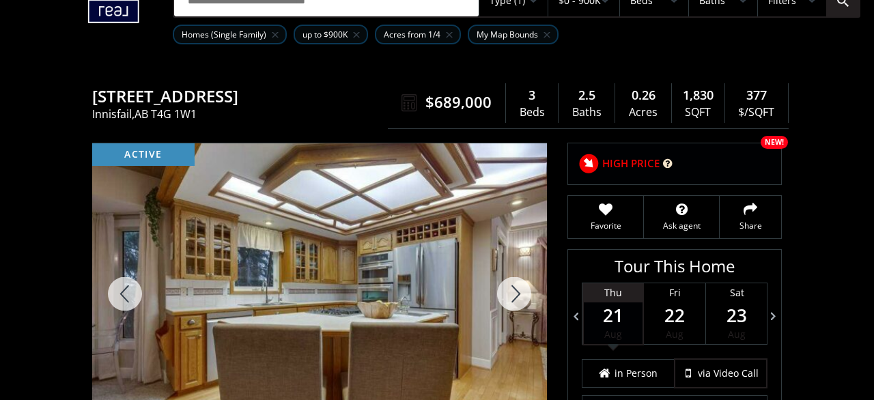
click at [514, 283] on div at bounding box center [514, 293] width 66 height 301
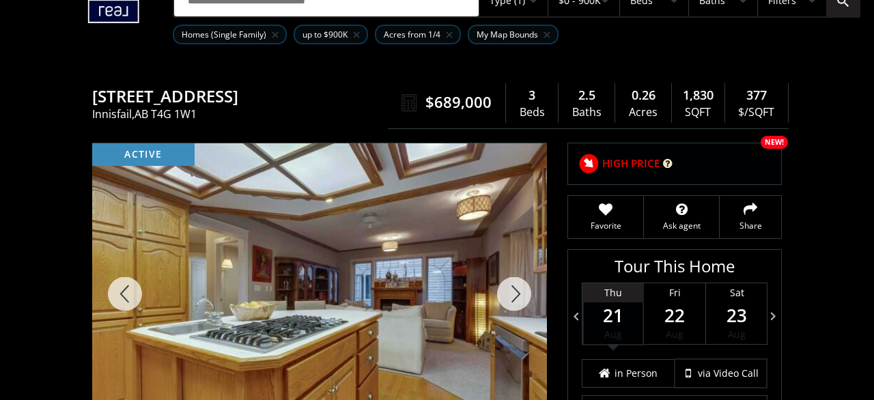
click at [514, 283] on div at bounding box center [514, 293] width 66 height 301
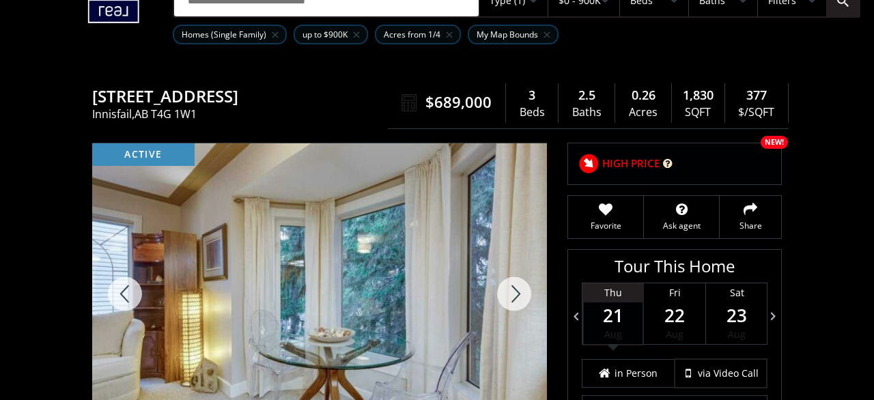
click at [514, 283] on div at bounding box center [514, 293] width 66 height 301
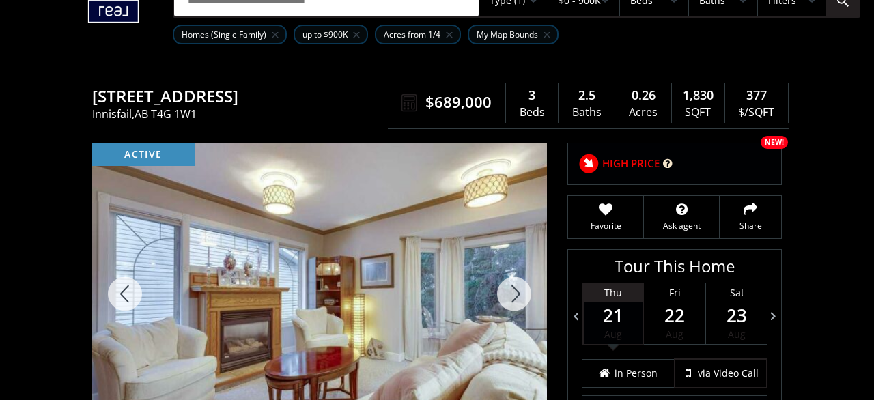
click at [514, 283] on div at bounding box center [514, 293] width 66 height 301
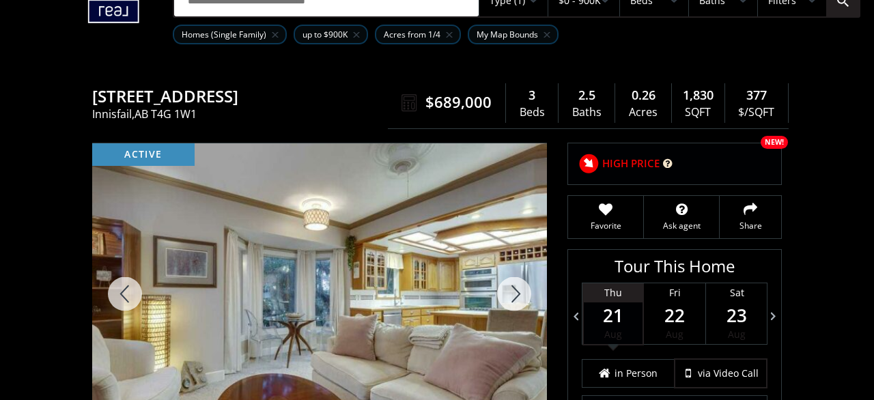
click at [514, 283] on div at bounding box center [514, 293] width 66 height 301
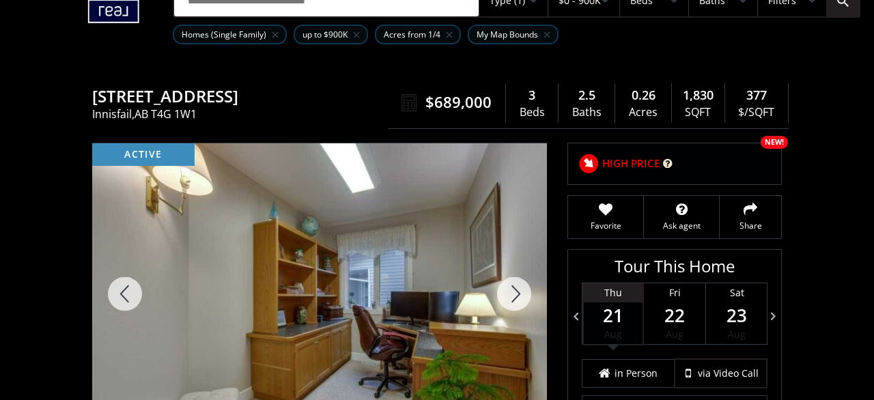
click at [514, 283] on div at bounding box center [514, 293] width 66 height 301
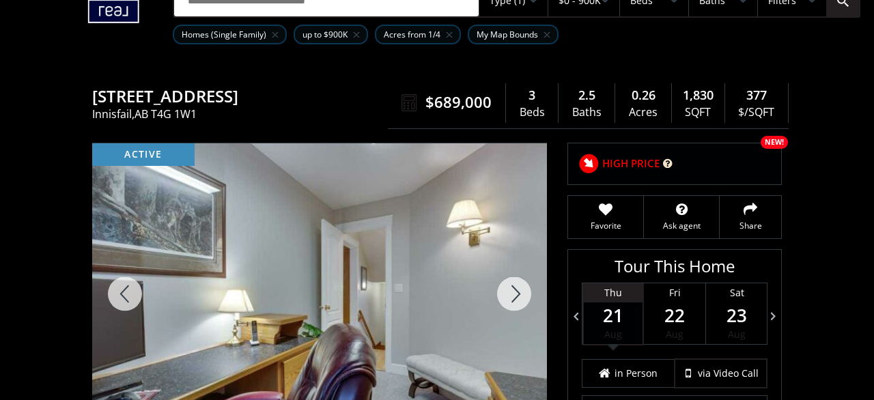
click at [514, 284] on div at bounding box center [514, 293] width 66 height 301
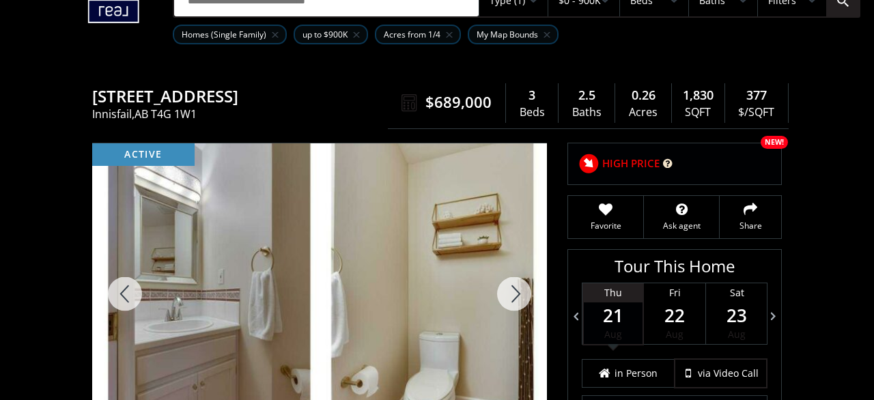
click at [514, 284] on div at bounding box center [514, 293] width 66 height 301
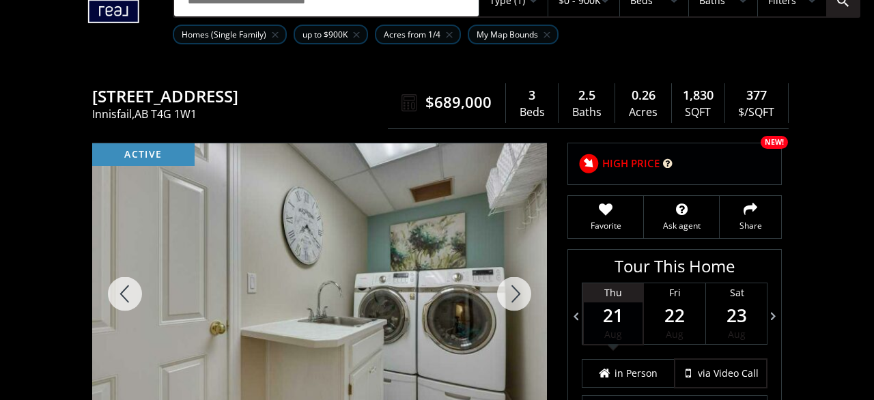
click at [514, 284] on div at bounding box center [514, 293] width 66 height 301
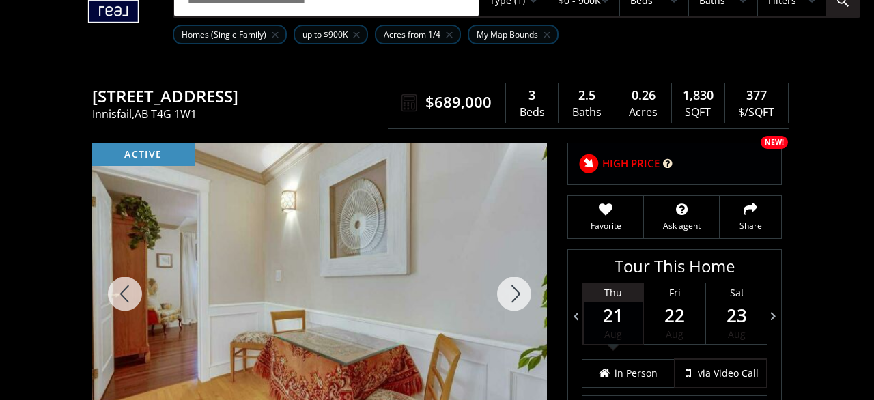
click at [514, 284] on div at bounding box center [514, 293] width 66 height 301
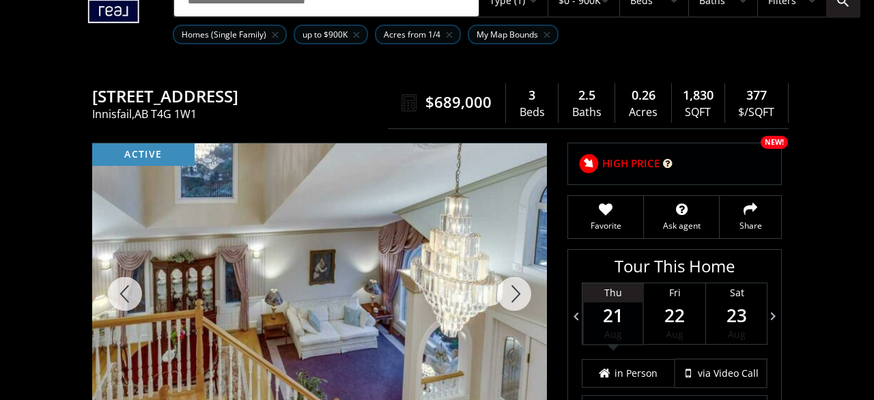
click at [514, 284] on div at bounding box center [514, 293] width 66 height 301
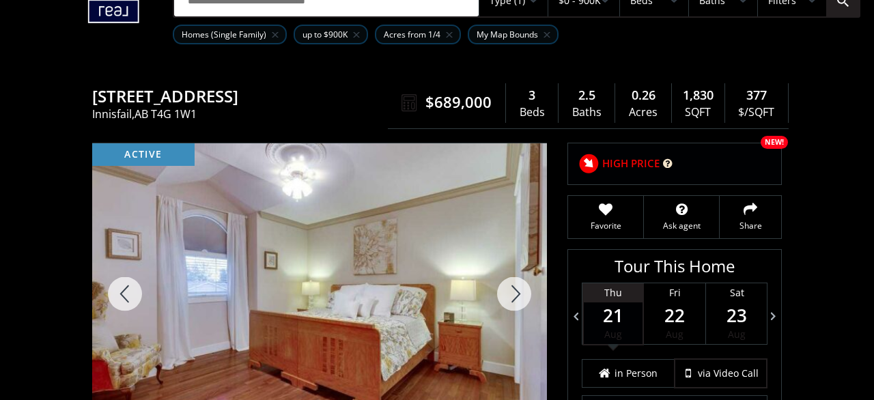
click at [514, 284] on div at bounding box center [514, 293] width 66 height 301
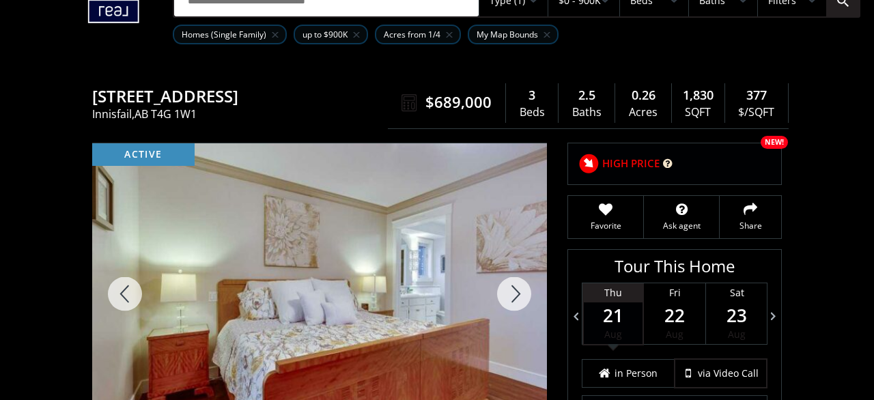
click at [514, 284] on div at bounding box center [514, 293] width 66 height 301
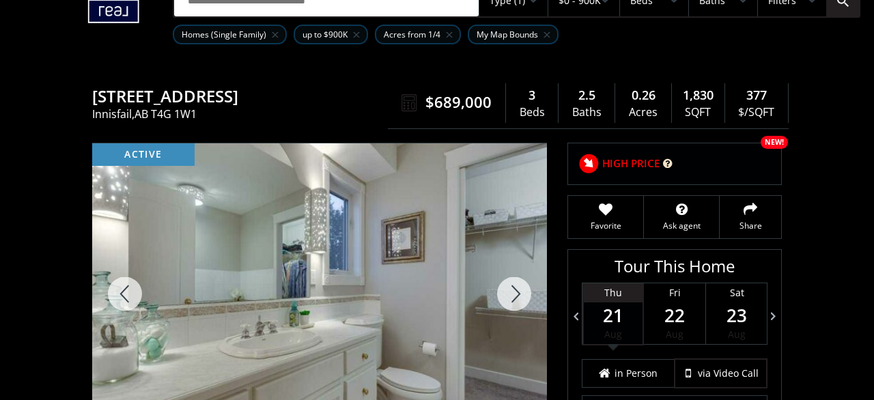
click at [514, 284] on div at bounding box center [514, 293] width 66 height 301
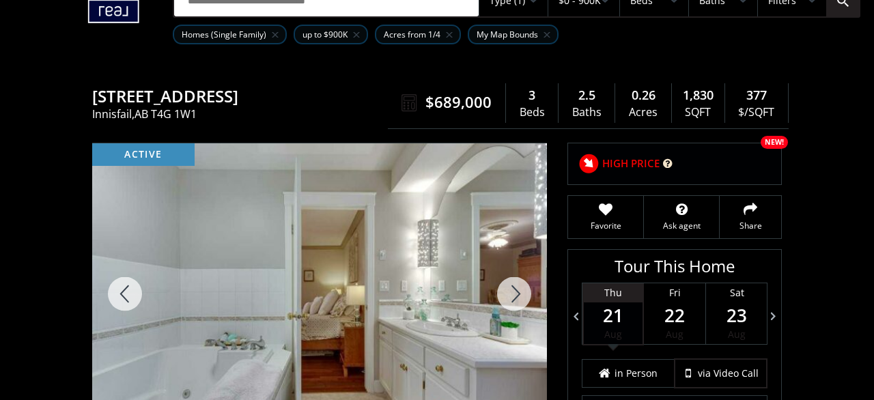
click at [514, 284] on div at bounding box center [514, 293] width 66 height 301
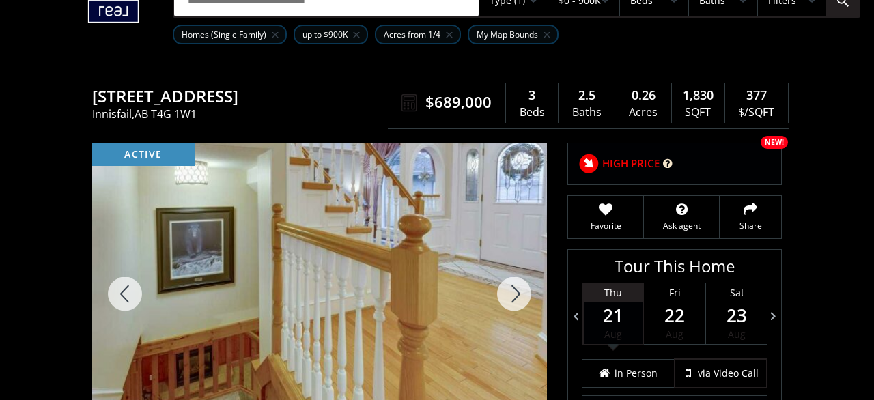
click at [514, 284] on div at bounding box center [514, 293] width 66 height 301
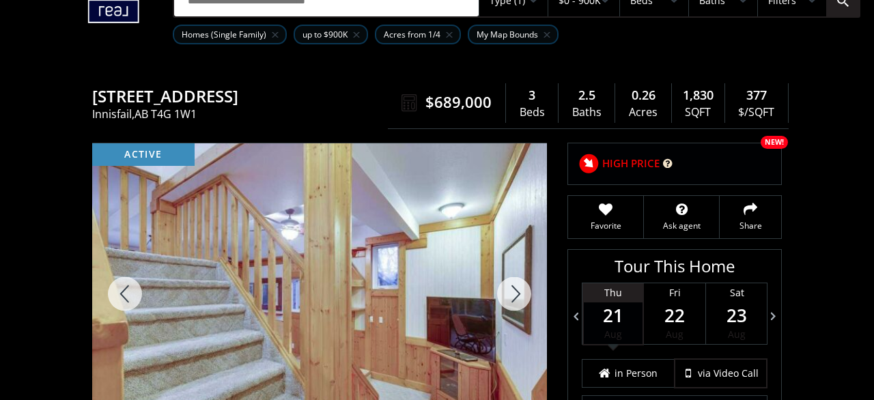
click at [514, 284] on div at bounding box center [514, 293] width 66 height 301
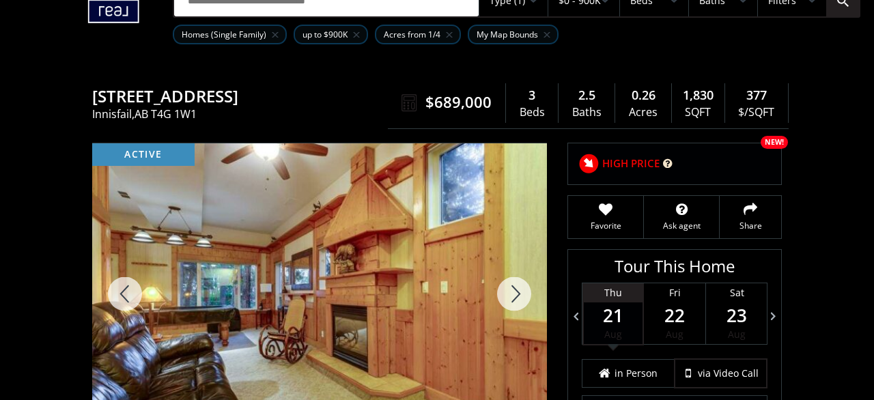
click at [514, 284] on div at bounding box center [514, 293] width 66 height 301
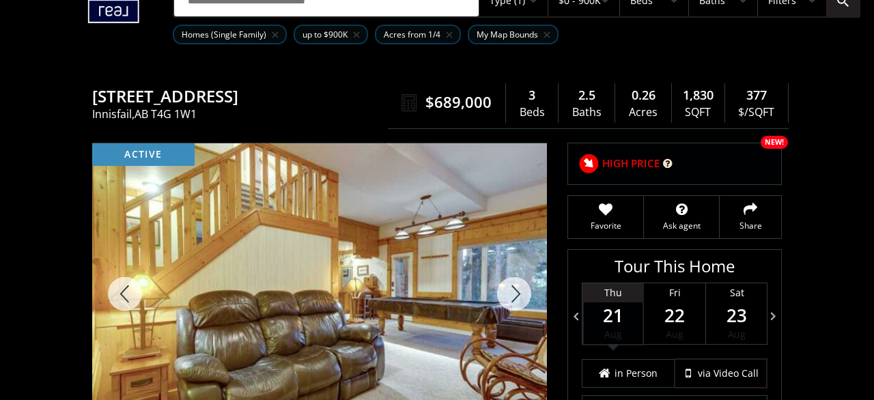
click at [514, 284] on div at bounding box center [514, 293] width 66 height 301
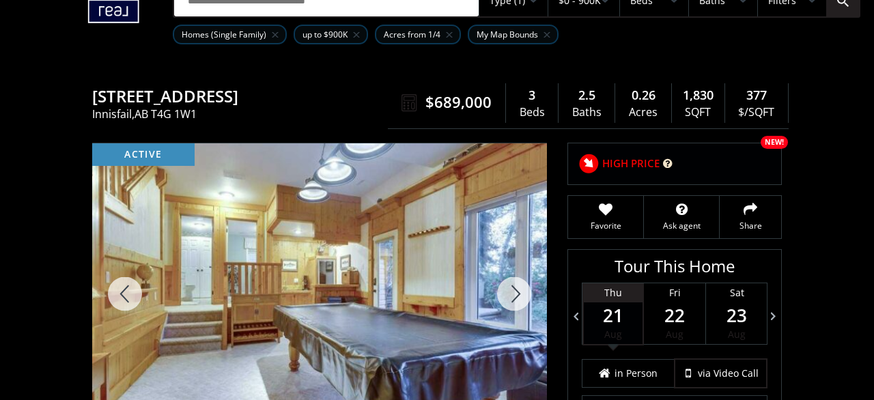
click at [514, 284] on div at bounding box center [514, 293] width 66 height 301
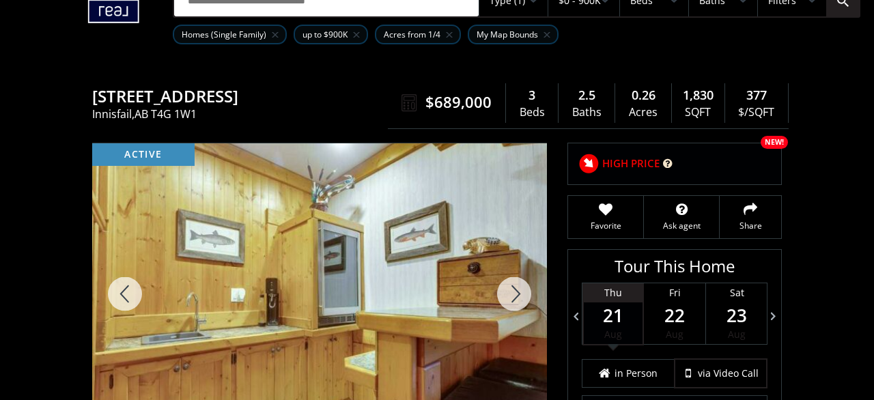
click at [514, 284] on div at bounding box center [514, 293] width 66 height 301
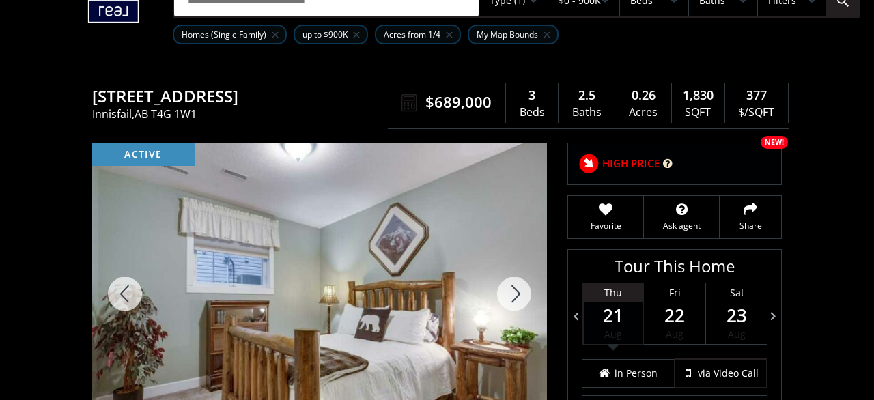
click at [514, 284] on div at bounding box center [514, 293] width 66 height 301
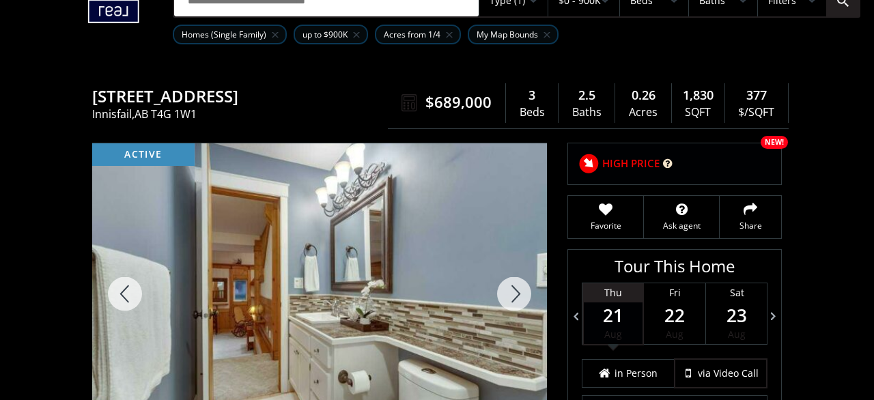
click at [514, 284] on div at bounding box center [514, 293] width 66 height 301
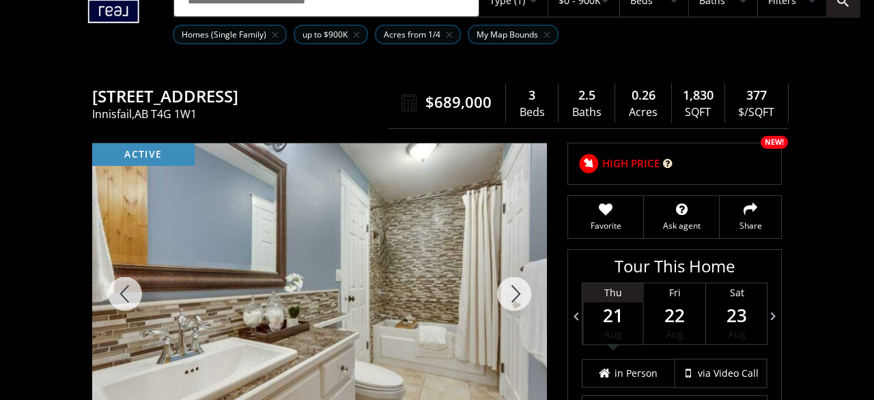
click at [514, 284] on div at bounding box center [514, 293] width 66 height 301
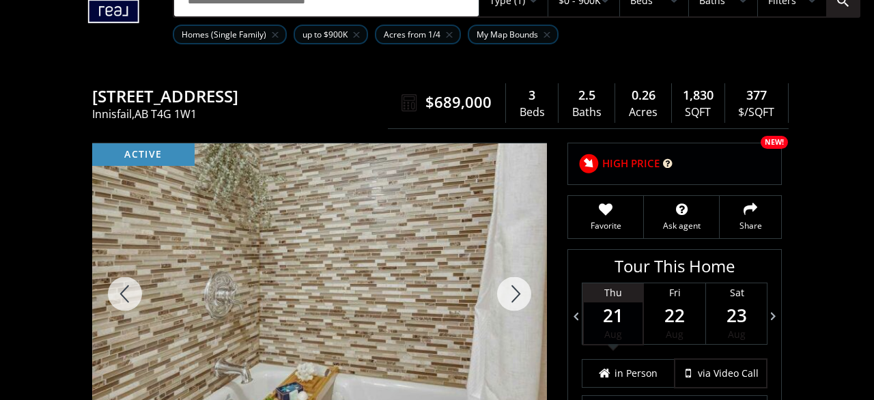
click at [514, 284] on div at bounding box center [514, 293] width 66 height 301
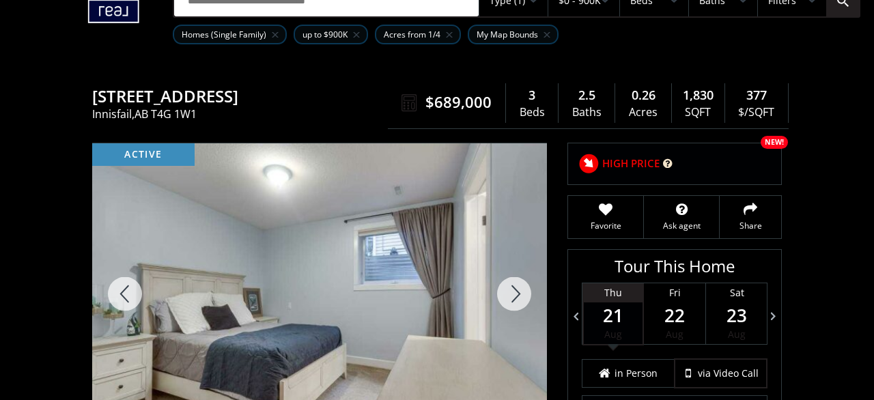
click at [514, 284] on div at bounding box center [514, 293] width 66 height 301
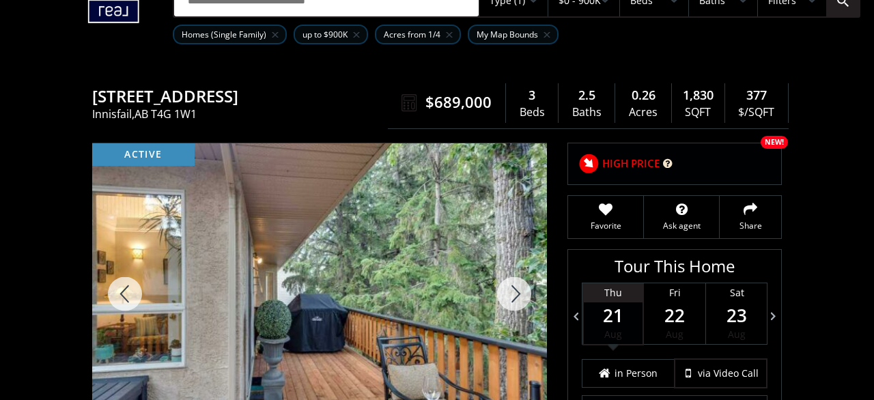
click at [514, 284] on div at bounding box center [514, 293] width 66 height 301
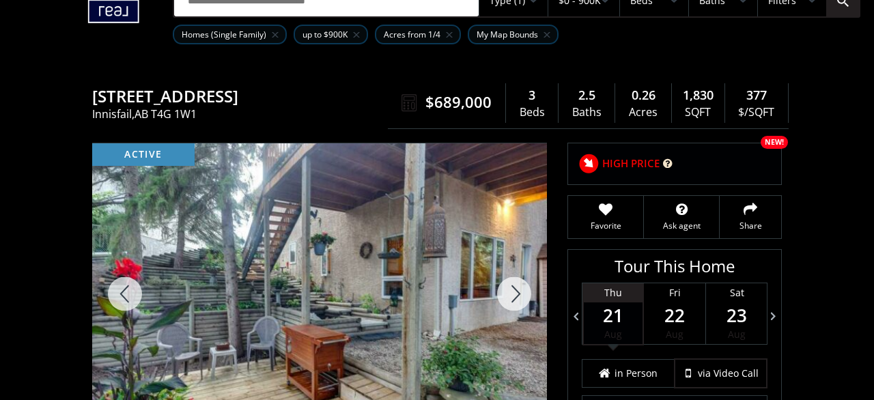
click at [514, 284] on div at bounding box center [514, 293] width 66 height 301
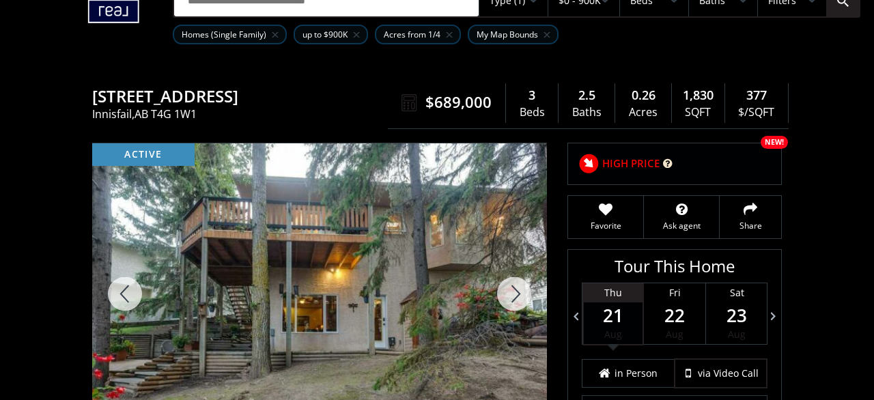
click at [514, 284] on div at bounding box center [514, 293] width 66 height 301
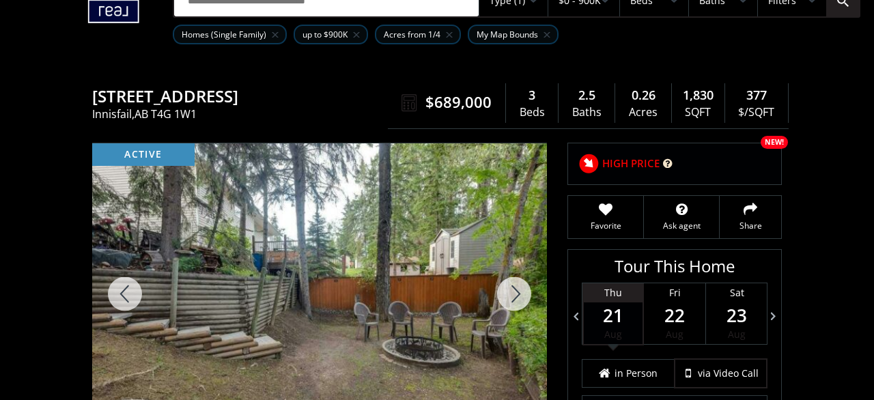
click at [514, 284] on div at bounding box center [514, 293] width 66 height 301
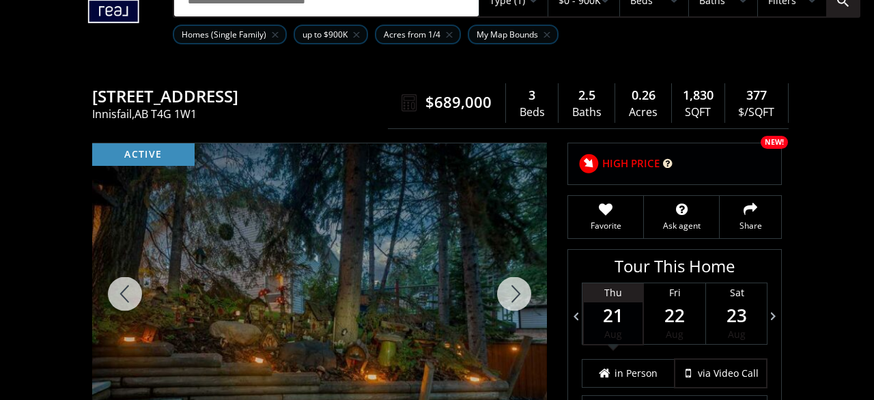
click at [514, 284] on div at bounding box center [514, 293] width 66 height 301
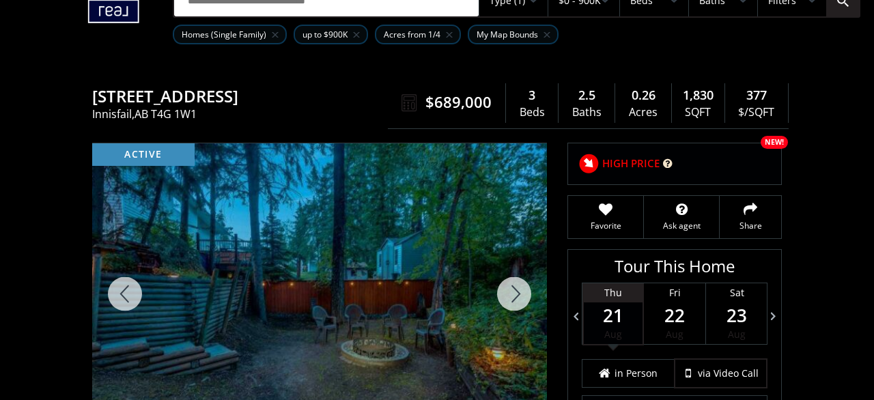
click at [514, 284] on div at bounding box center [514, 293] width 66 height 301
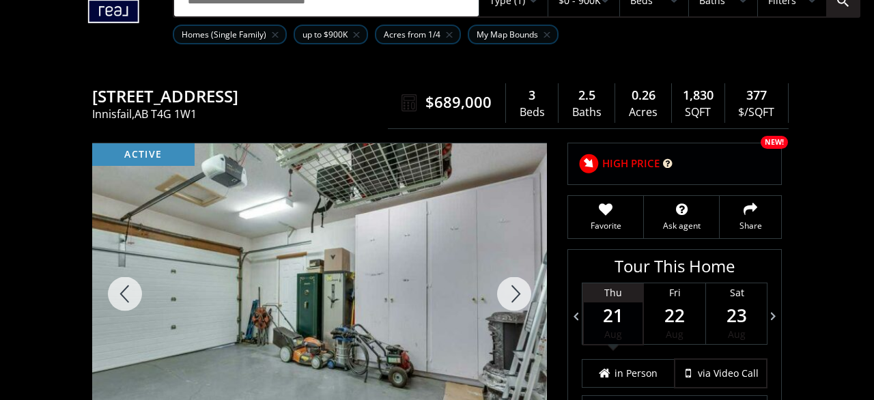
click at [514, 284] on div at bounding box center [514, 293] width 66 height 301
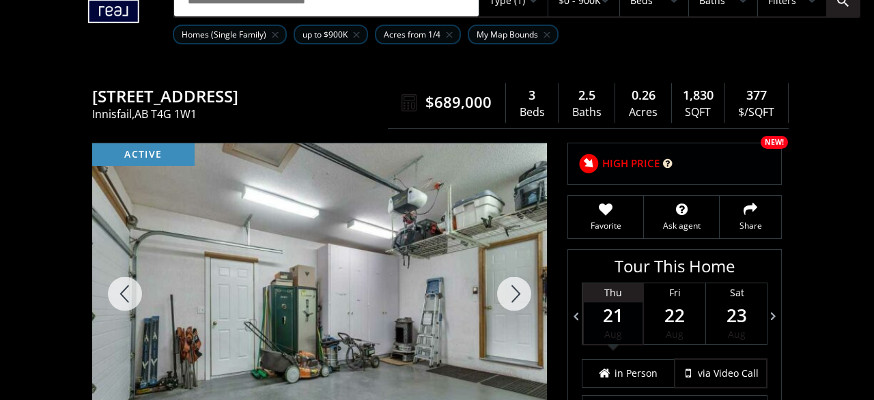
click at [514, 284] on div at bounding box center [514, 293] width 66 height 301
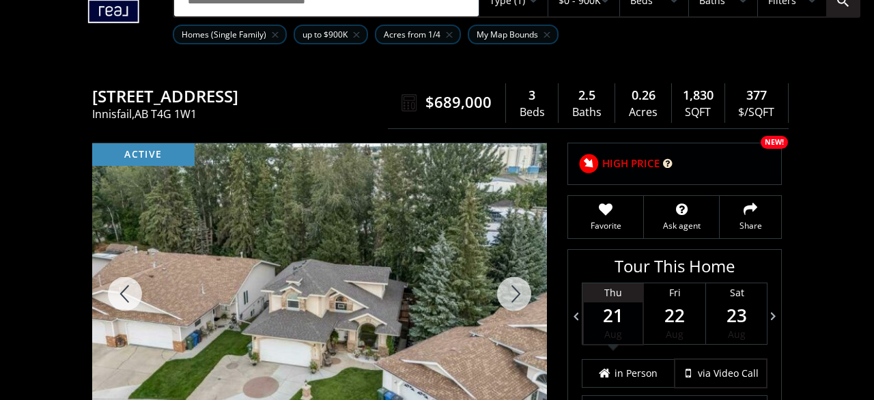
click at [514, 284] on div at bounding box center [514, 293] width 66 height 301
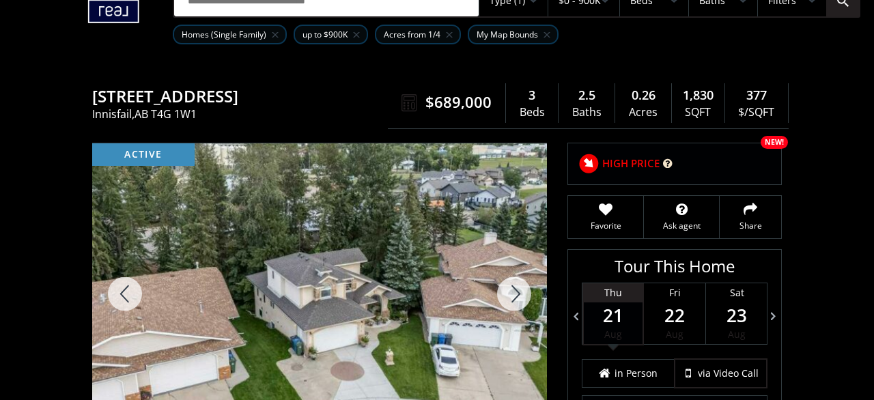
click at [514, 284] on div at bounding box center [514, 293] width 66 height 301
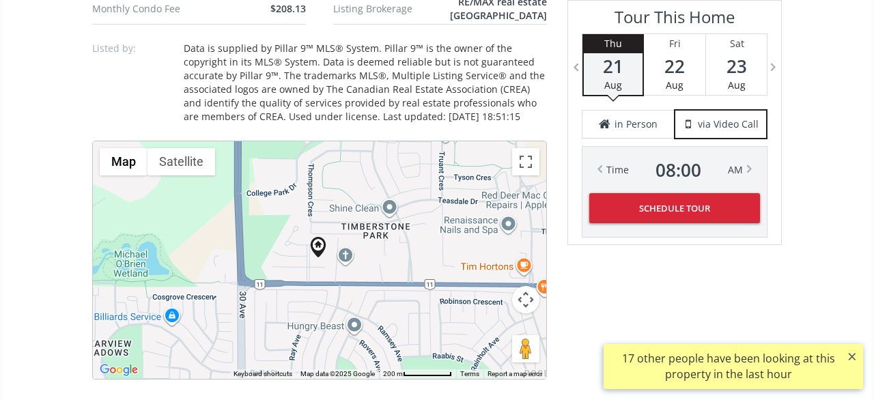
scroll to position [1136, 0]
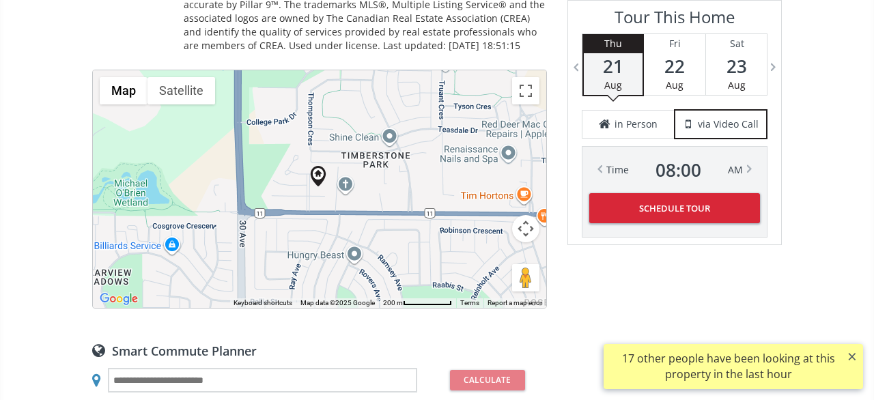
click at [522, 233] on button "Map camera controls" at bounding box center [525, 228] width 27 height 27
click at [489, 270] on button "Zoom out" at bounding box center [491, 262] width 27 height 27
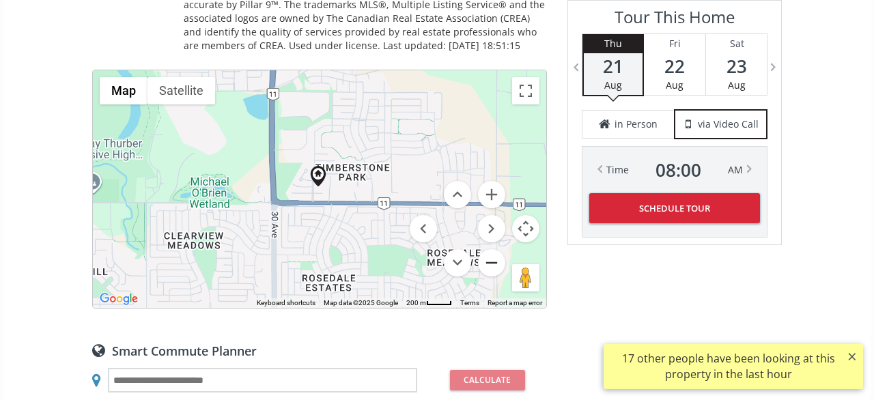
click at [489, 270] on button "Zoom out" at bounding box center [491, 262] width 27 height 27
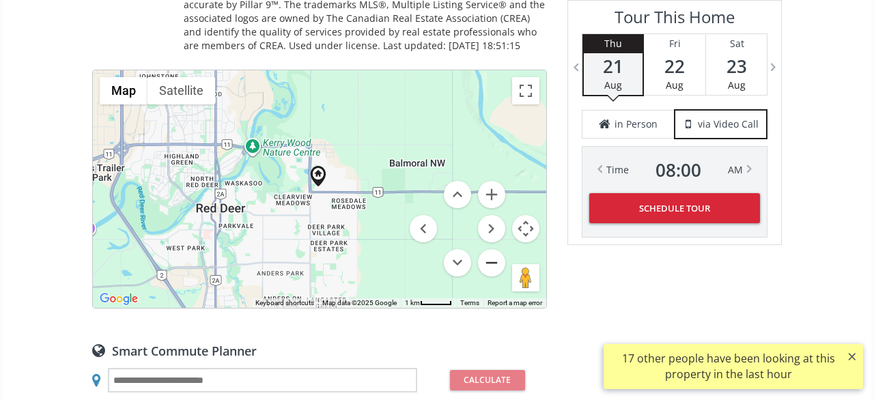
click at [489, 270] on button "Zoom out" at bounding box center [491, 262] width 27 height 27
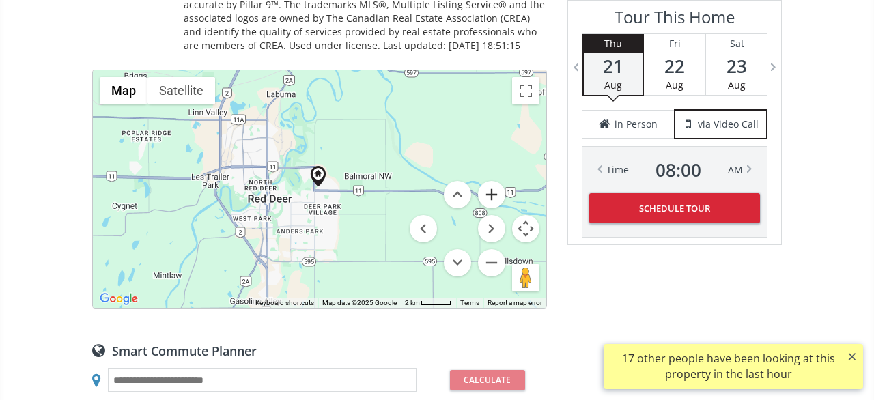
click at [493, 199] on button "Zoom in" at bounding box center [491, 194] width 27 height 27
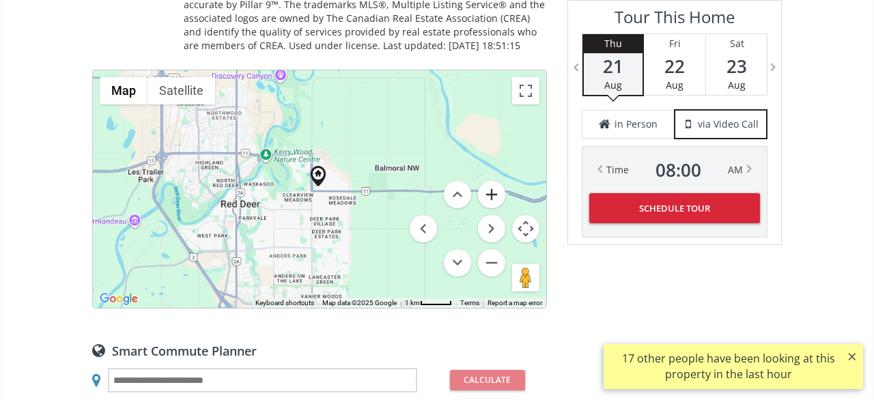
click at [493, 199] on button "Zoom in" at bounding box center [491, 194] width 27 height 27
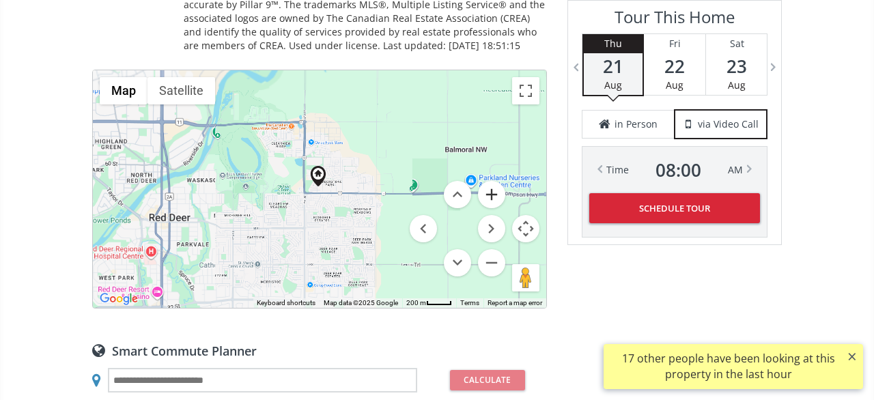
click at [493, 199] on button "Zoom in" at bounding box center [491, 194] width 27 height 27
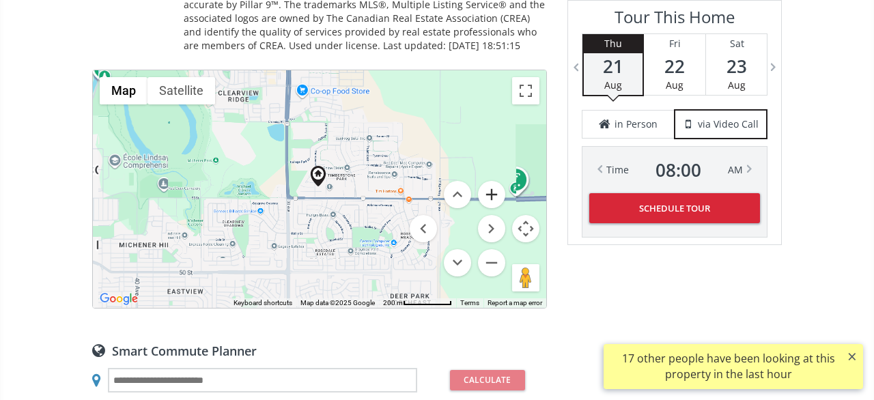
click at [493, 199] on button "Zoom in" at bounding box center [491, 194] width 27 height 27
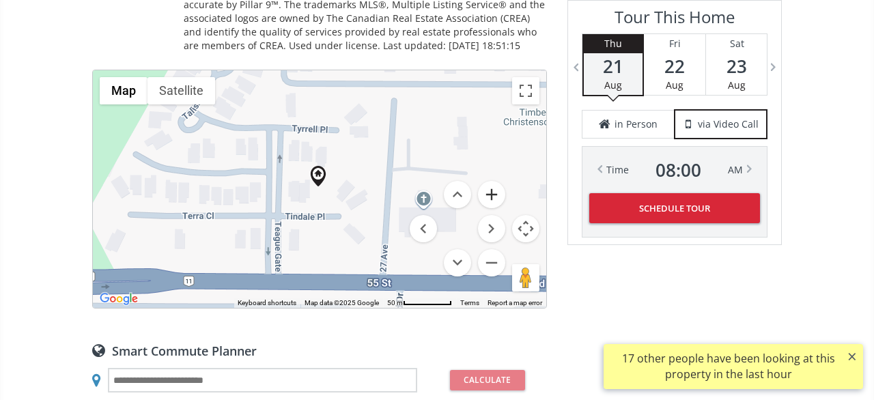
click at [493, 199] on button "Zoom in" at bounding box center [491, 194] width 27 height 27
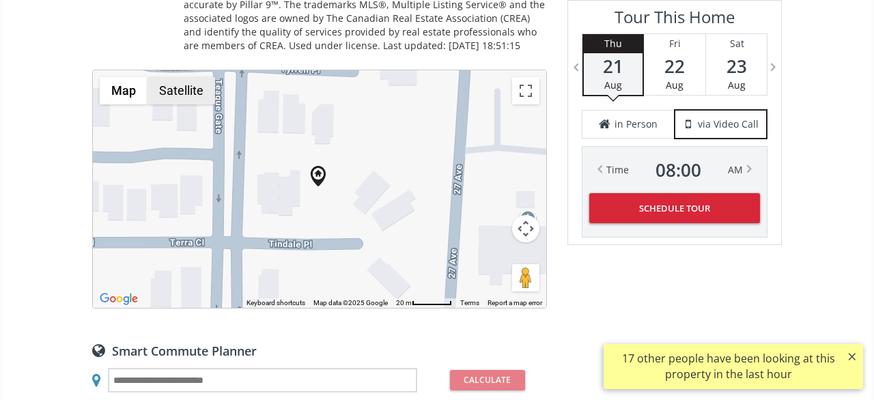
click at [160, 92] on button "Satellite" at bounding box center [181, 90] width 68 height 27
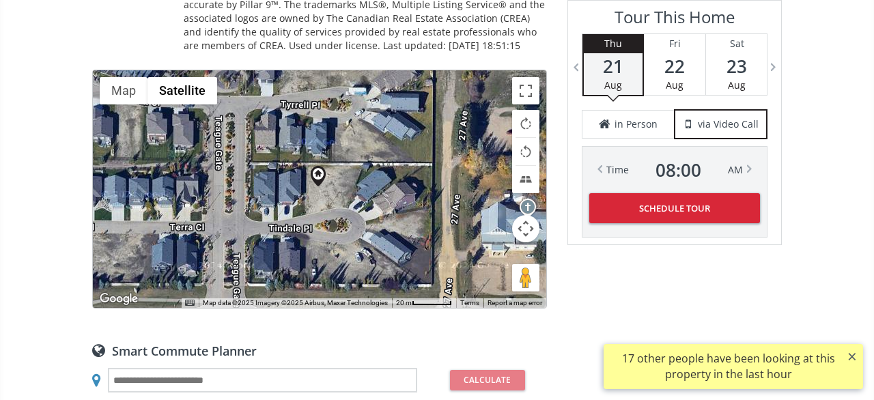
click at [521, 233] on button "Map camera controls" at bounding box center [525, 228] width 27 height 27
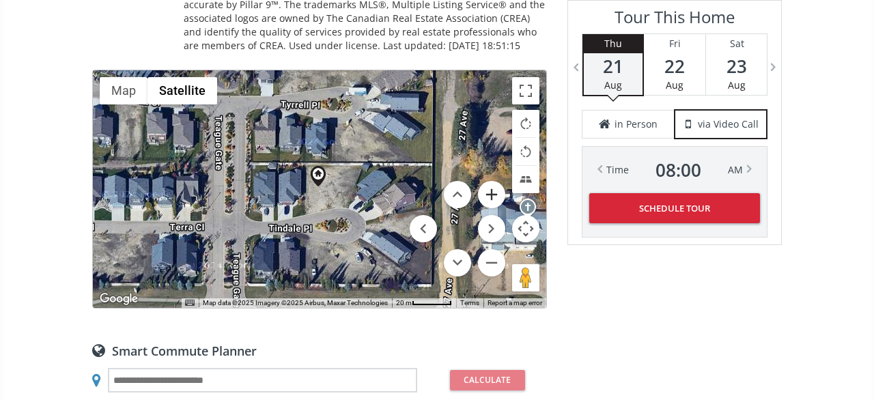
click at [487, 196] on button "Zoom in" at bounding box center [491, 194] width 27 height 27
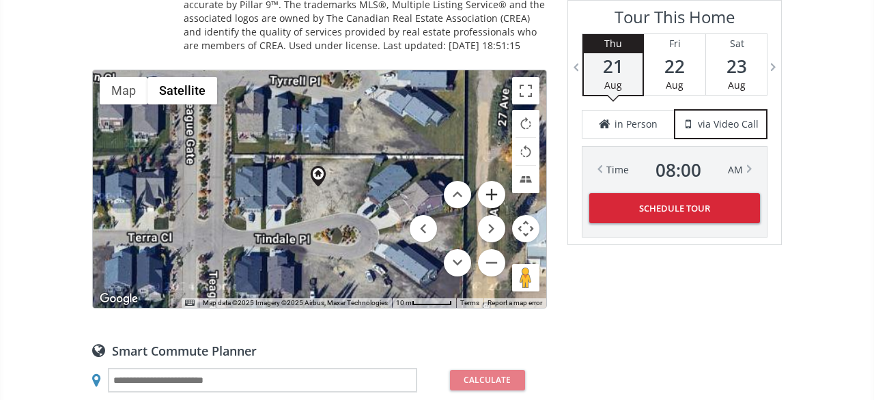
click at [487, 196] on button "Zoom in" at bounding box center [491, 194] width 27 height 27
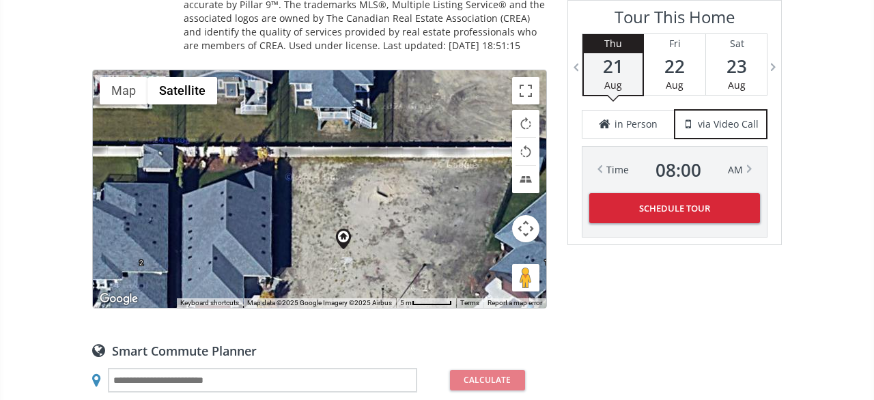
drag, startPoint x: 228, startPoint y: 95, endPoint x: 255, endPoint y: 161, distance: 71.4
click at [255, 161] on div at bounding box center [319, 189] width 453 height 238
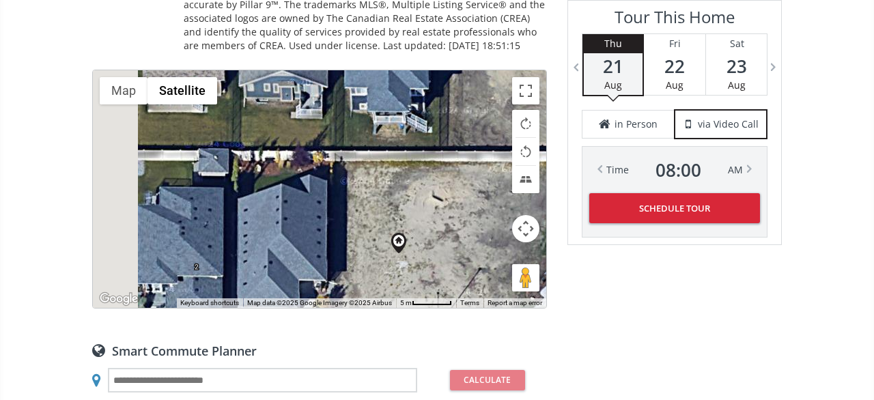
drag, startPoint x: 244, startPoint y: 192, endPoint x: 252, endPoint y: 190, distance: 7.6
click at [252, 190] on div at bounding box center [319, 189] width 453 height 238
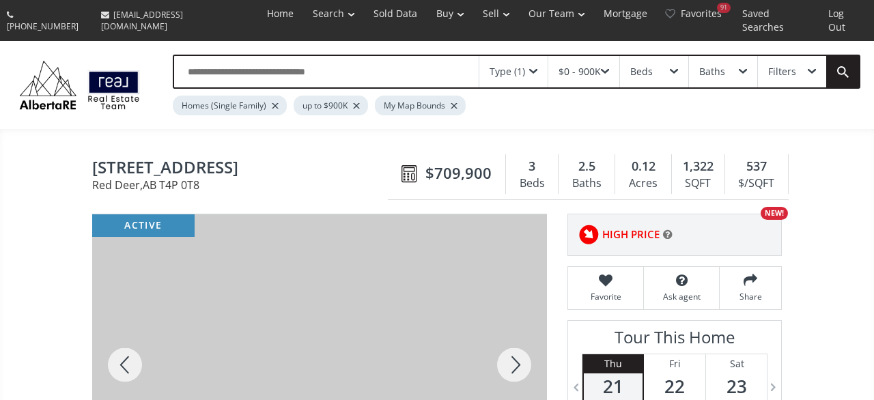
scroll to position [213, 0]
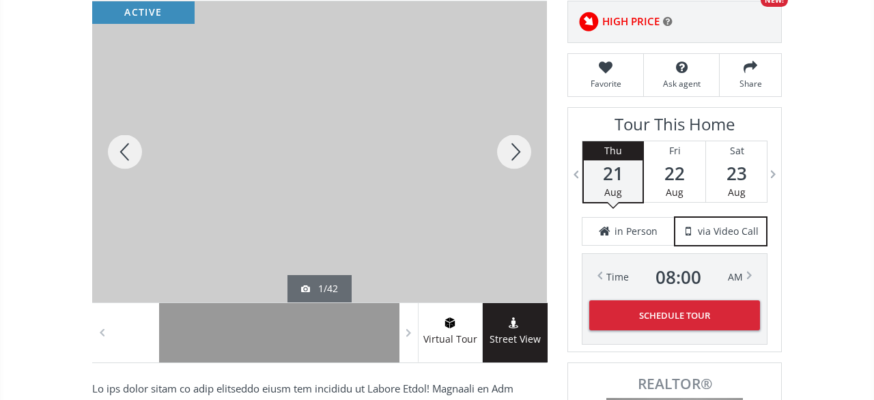
click at [521, 134] on div at bounding box center [514, 151] width 66 height 301
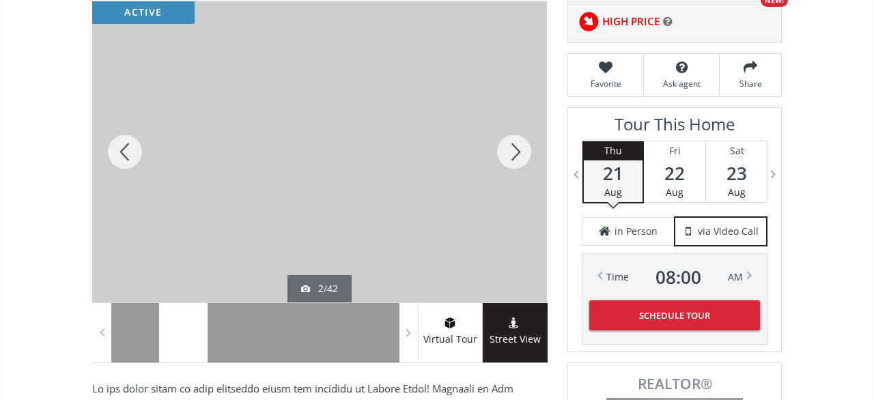
click at [519, 136] on div at bounding box center [514, 151] width 66 height 301
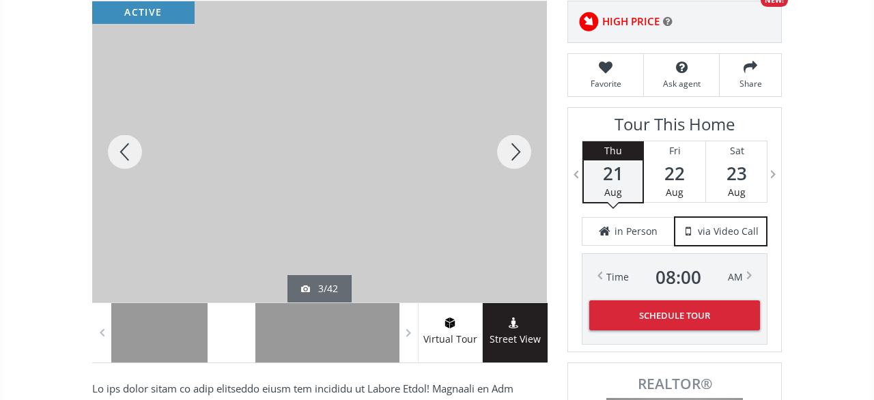
click at [518, 137] on div at bounding box center [514, 151] width 66 height 301
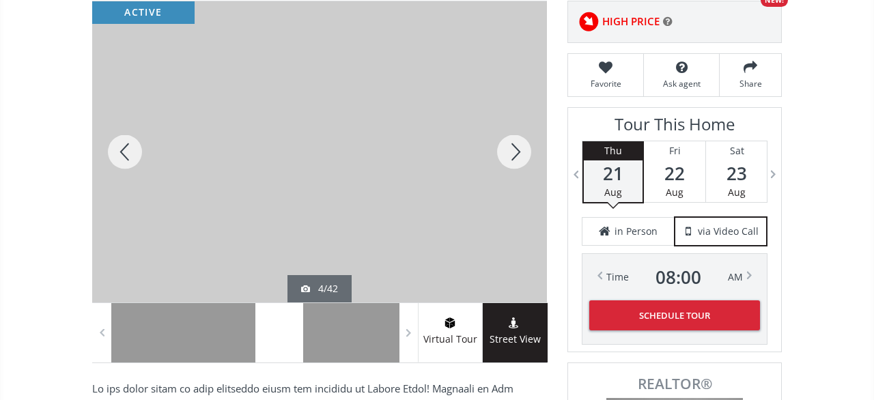
click at [517, 139] on div at bounding box center [514, 151] width 66 height 301
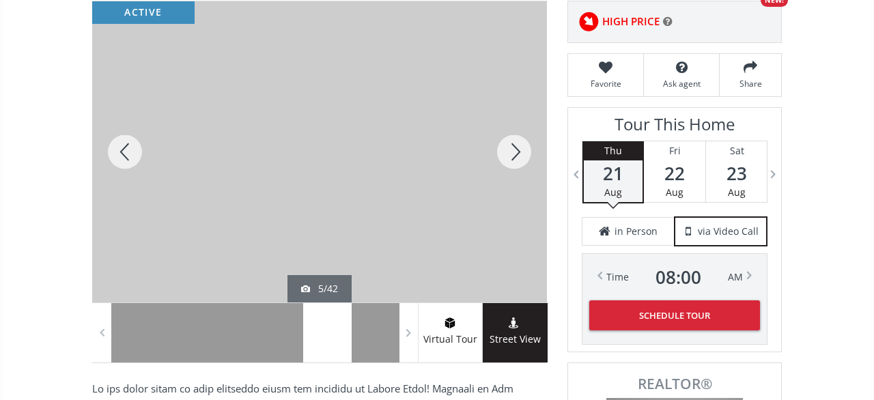
click at [517, 140] on div at bounding box center [514, 151] width 66 height 301
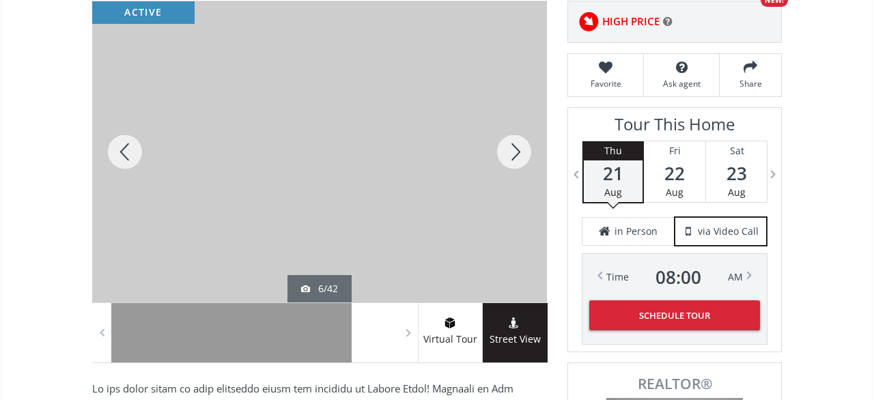
click at [515, 141] on div at bounding box center [514, 151] width 66 height 301
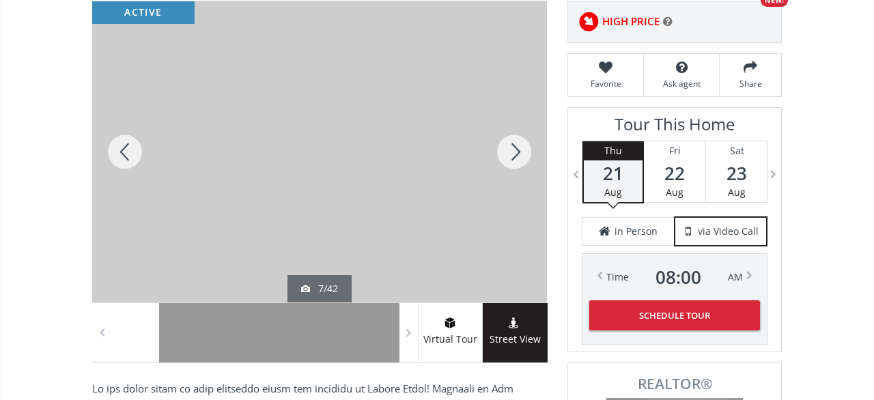
click at [511, 144] on div at bounding box center [514, 151] width 66 height 301
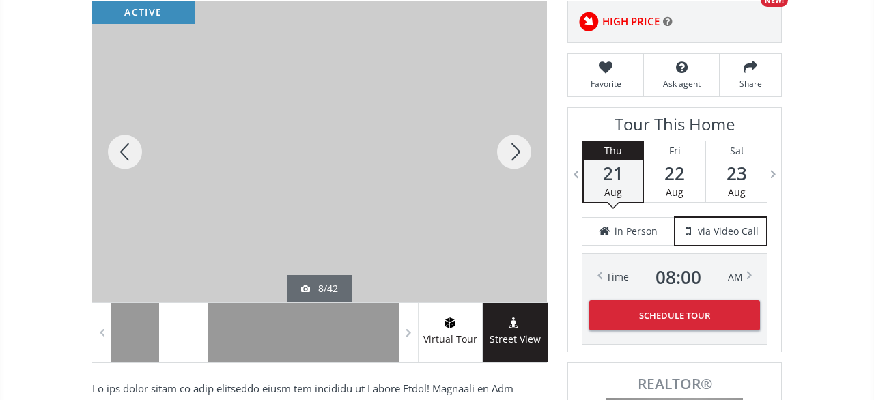
click at [511, 144] on div at bounding box center [514, 151] width 66 height 301
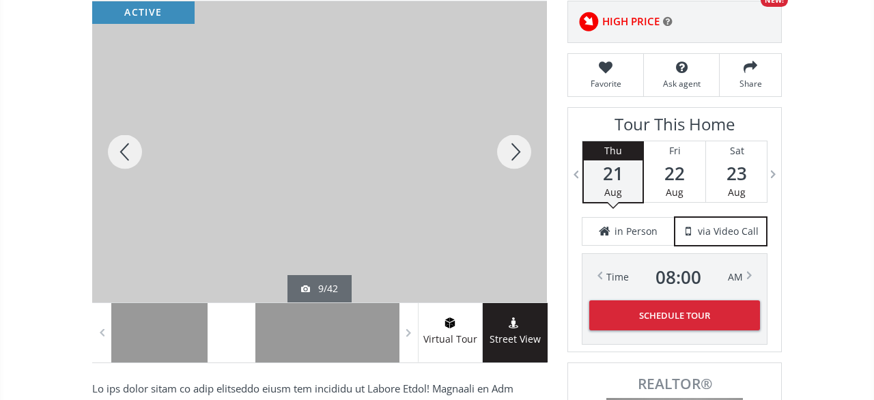
click at [511, 144] on div at bounding box center [514, 151] width 66 height 301
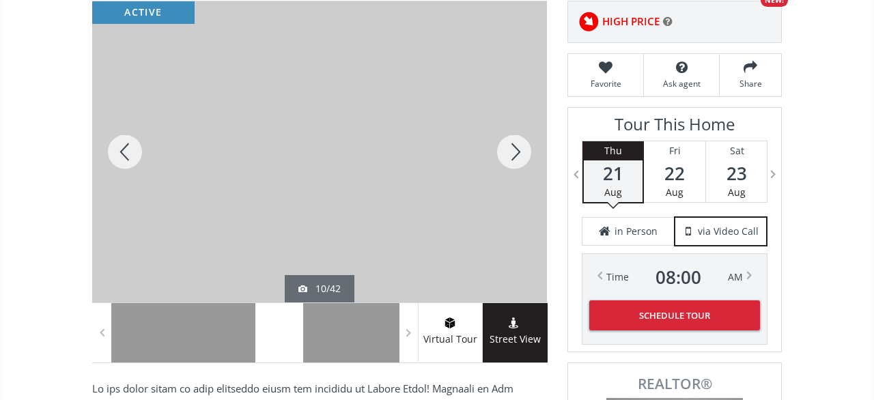
click at [511, 144] on div at bounding box center [514, 151] width 66 height 301
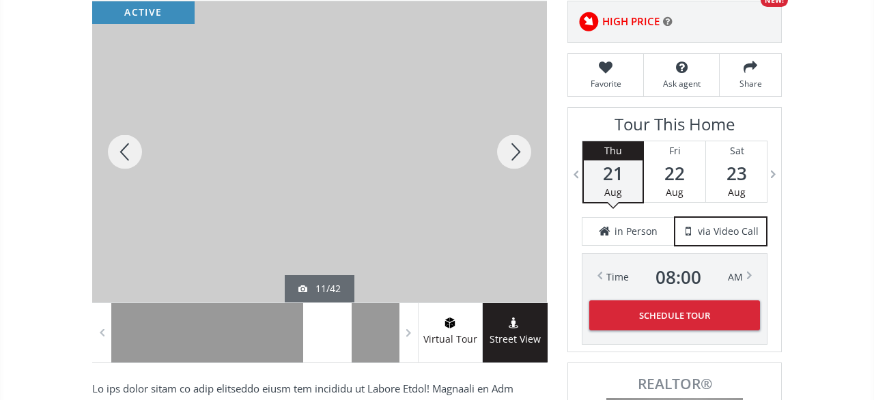
click at [511, 144] on div at bounding box center [514, 151] width 66 height 301
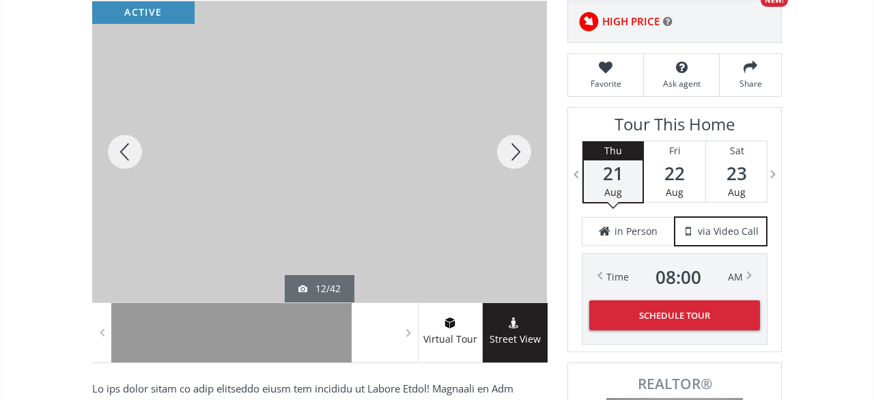
click at [511, 144] on div at bounding box center [514, 151] width 66 height 301
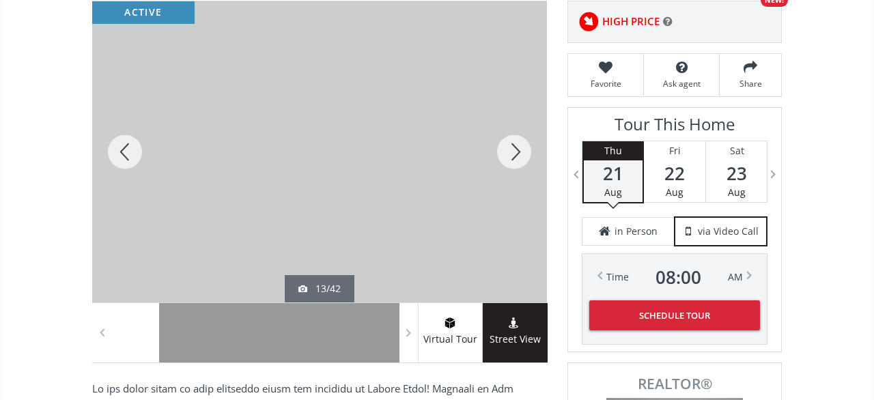
click at [511, 145] on div at bounding box center [514, 151] width 66 height 301
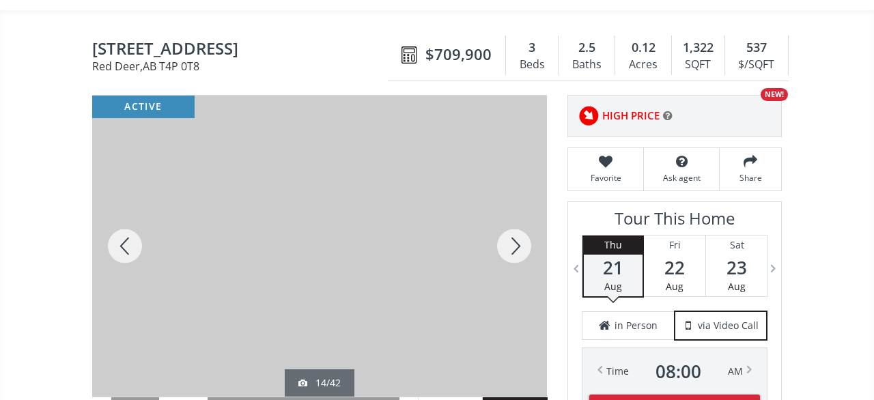
scroll to position [142, 0]
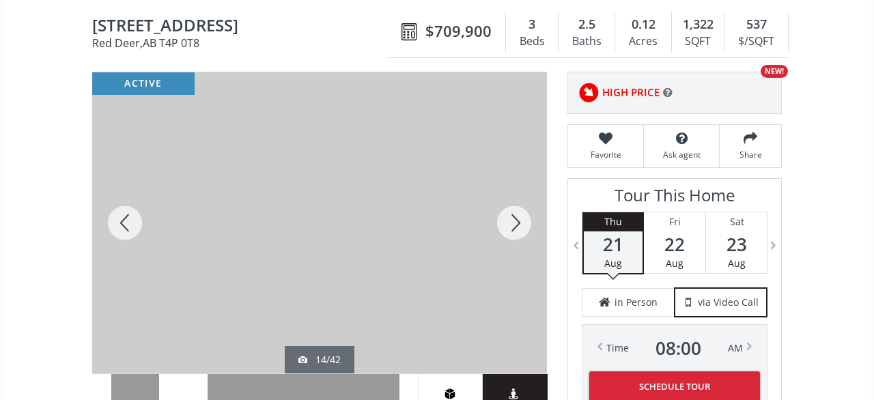
click at [514, 208] on div at bounding box center [514, 222] width 66 height 301
click at [120, 212] on div at bounding box center [125, 222] width 66 height 301
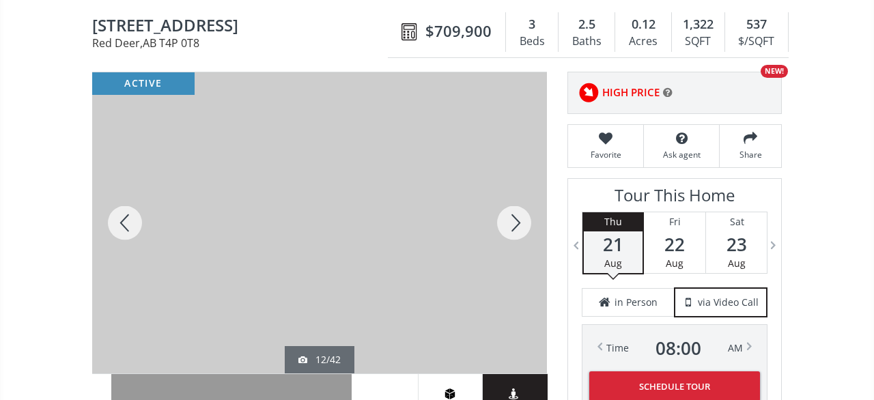
click at [120, 211] on div at bounding box center [125, 222] width 66 height 301
click at [529, 218] on div at bounding box center [514, 222] width 66 height 301
click at [521, 216] on div at bounding box center [514, 222] width 66 height 301
click at [521, 199] on div at bounding box center [514, 222] width 66 height 301
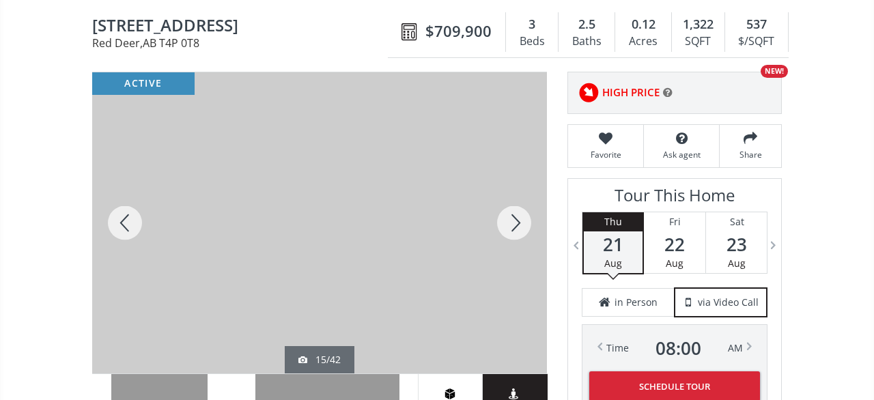
click at [521, 199] on div at bounding box center [514, 222] width 66 height 301
click at [518, 201] on div at bounding box center [514, 222] width 66 height 301
drag, startPoint x: 518, startPoint y: 201, endPoint x: 515, endPoint y: 208, distance: 7.4
click at [516, 208] on div at bounding box center [514, 222] width 66 height 301
click at [515, 208] on div at bounding box center [514, 222] width 66 height 301
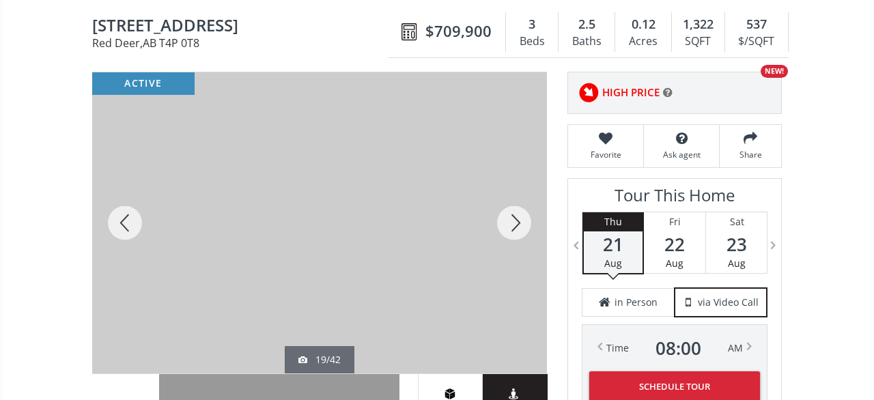
click at [515, 208] on div at bounding box center [514, 222] width 66 height 301
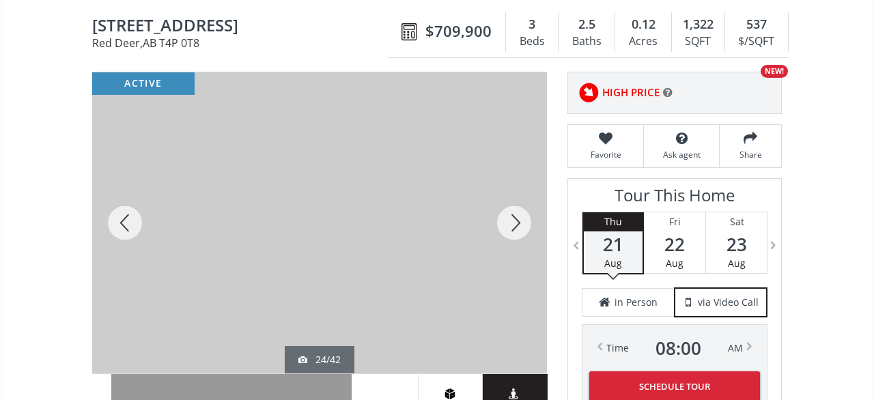
click at [537, 196] on div at bounding box center [514, 222] width 66 height 301
click at [511, 214] on div at bounding box center [514, 222] width 66 height 301
click at [117, 212] on div at bounding box center [125, 222] width 66 height 301
click at [503, 207] on div at bounding box center [514, 222] width 66 height 301
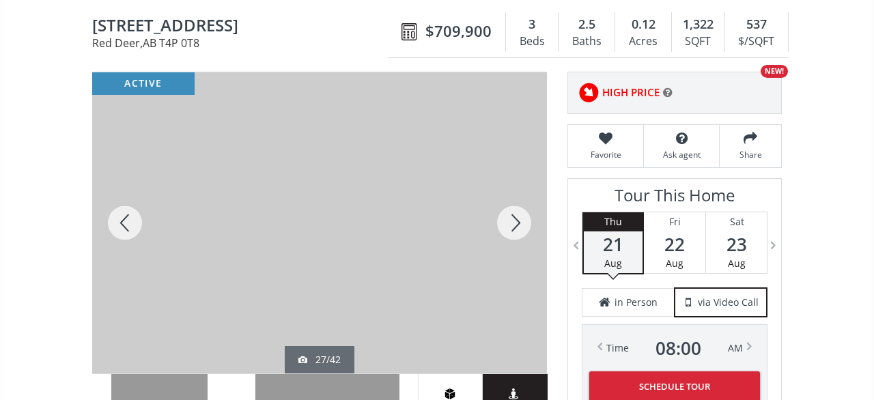
click at [503, 207] on div at bounding box center [514, 222] width 66 height 301
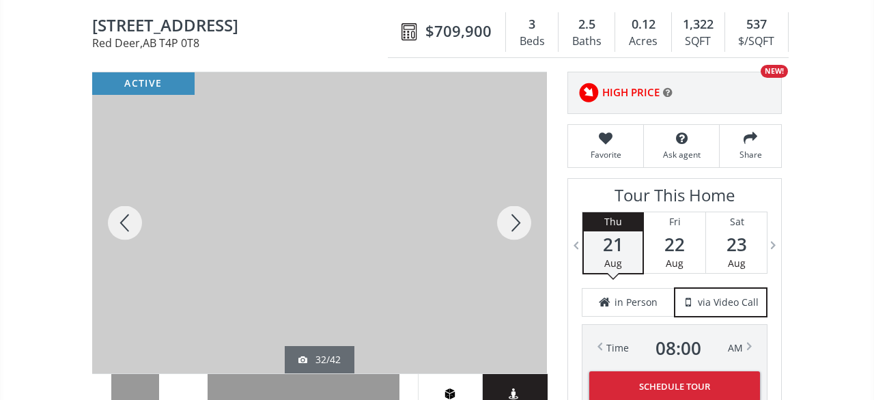
click at [503, 207] on div at bounding box center [514, 222] width 66 height 301
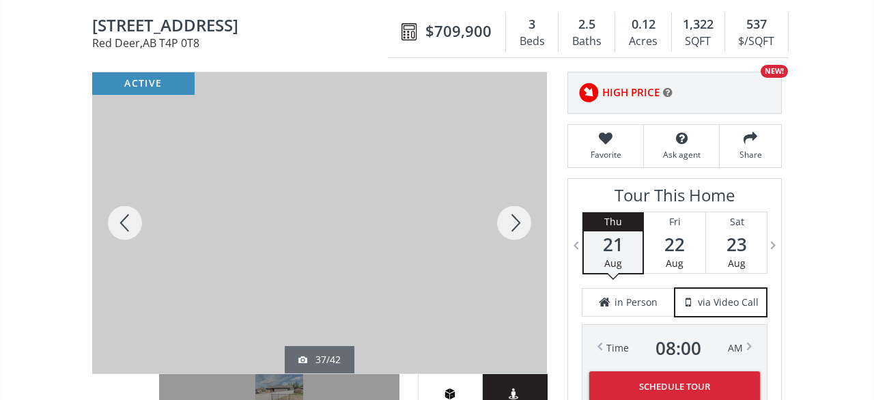
click at [503, 207] on div at bounding box center [514, 222] width 66 height 301
